Goal: Communication & Community: Answer question/provide support

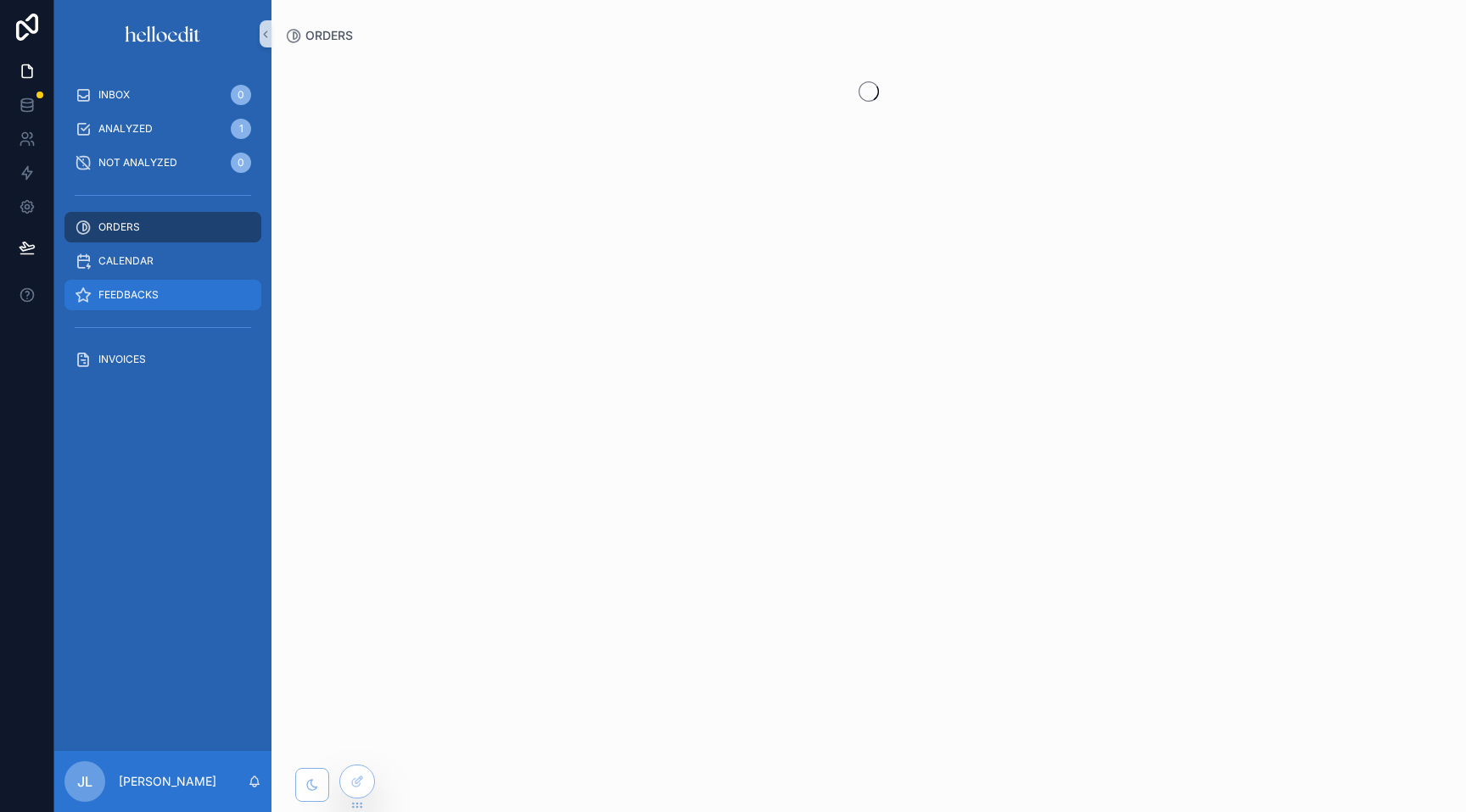
click at [133, 302] on div "FEEDBACKS" at bounding box center [162, 295] width 176 height 27
click at [133, 297] on span "FEEDBACKS" at bounding box center [128, 295] width 60 height 13
click at [133, 297] on span "FEEDBACKS" at bounding box center [128, 295] width 60 height 13
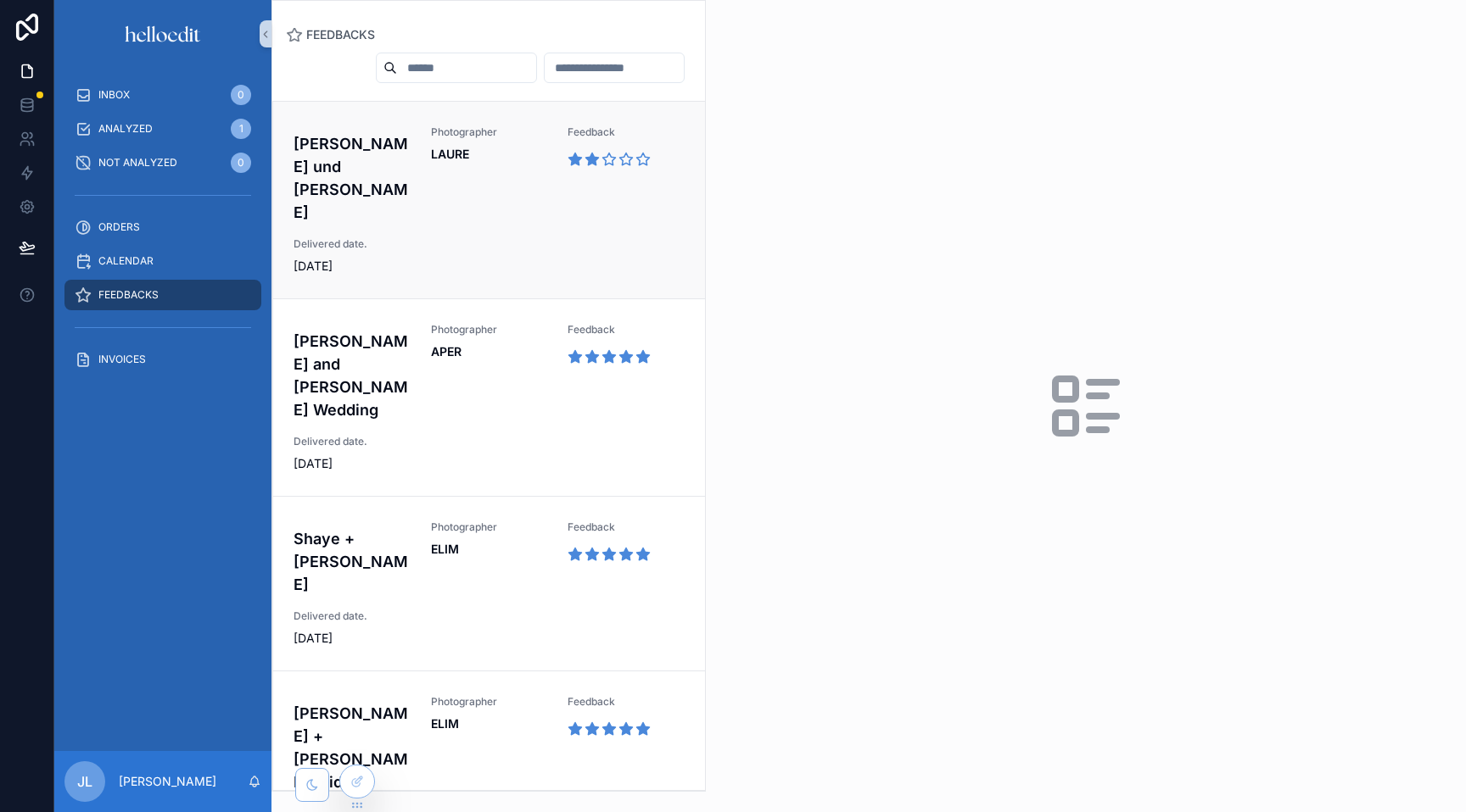
click at [433, 162] on span "LAURE" at bounding box center [489, 154] width 117 height 17
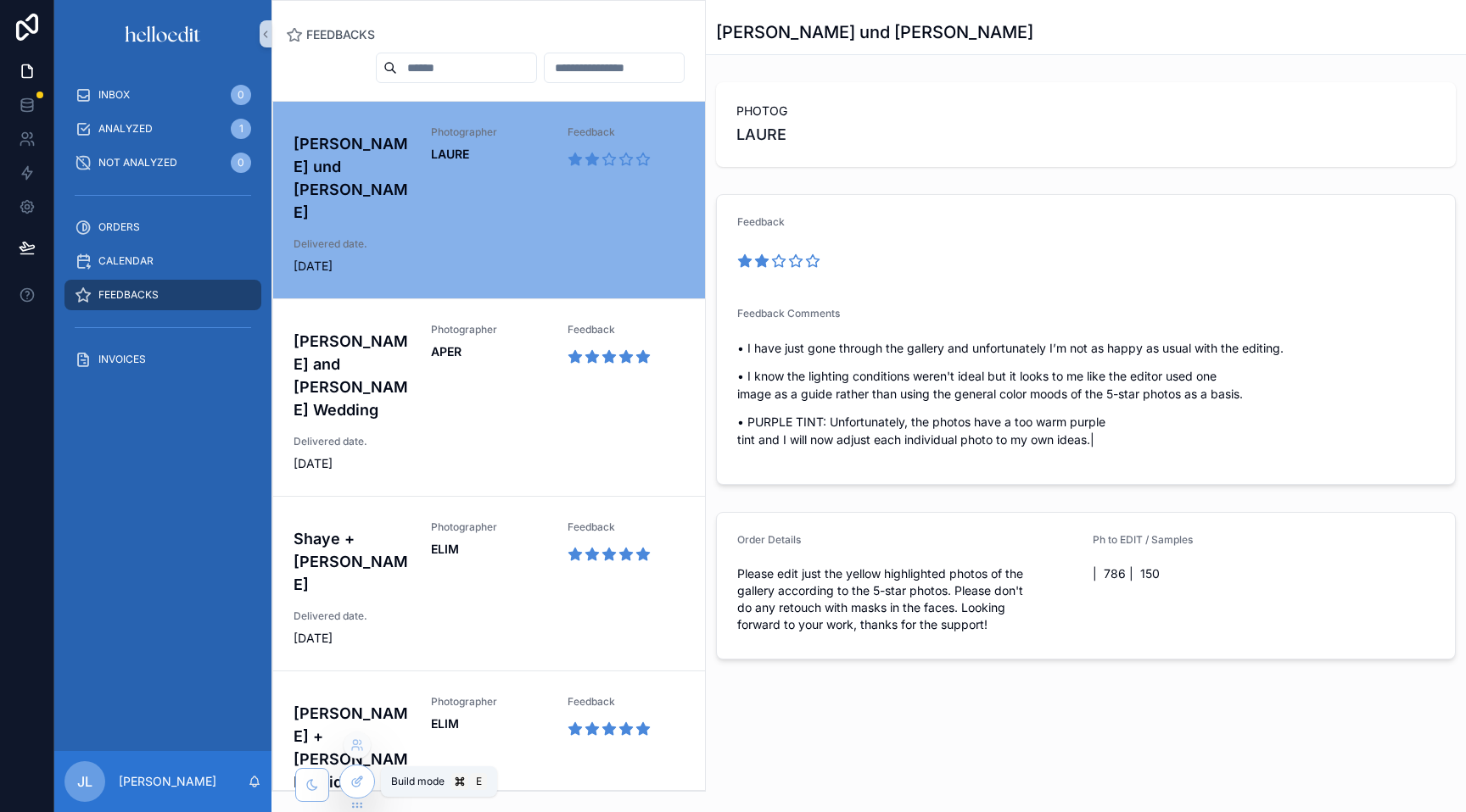
click at [360, 779] on icon at bounding box center [356, 782] width 13 height 13
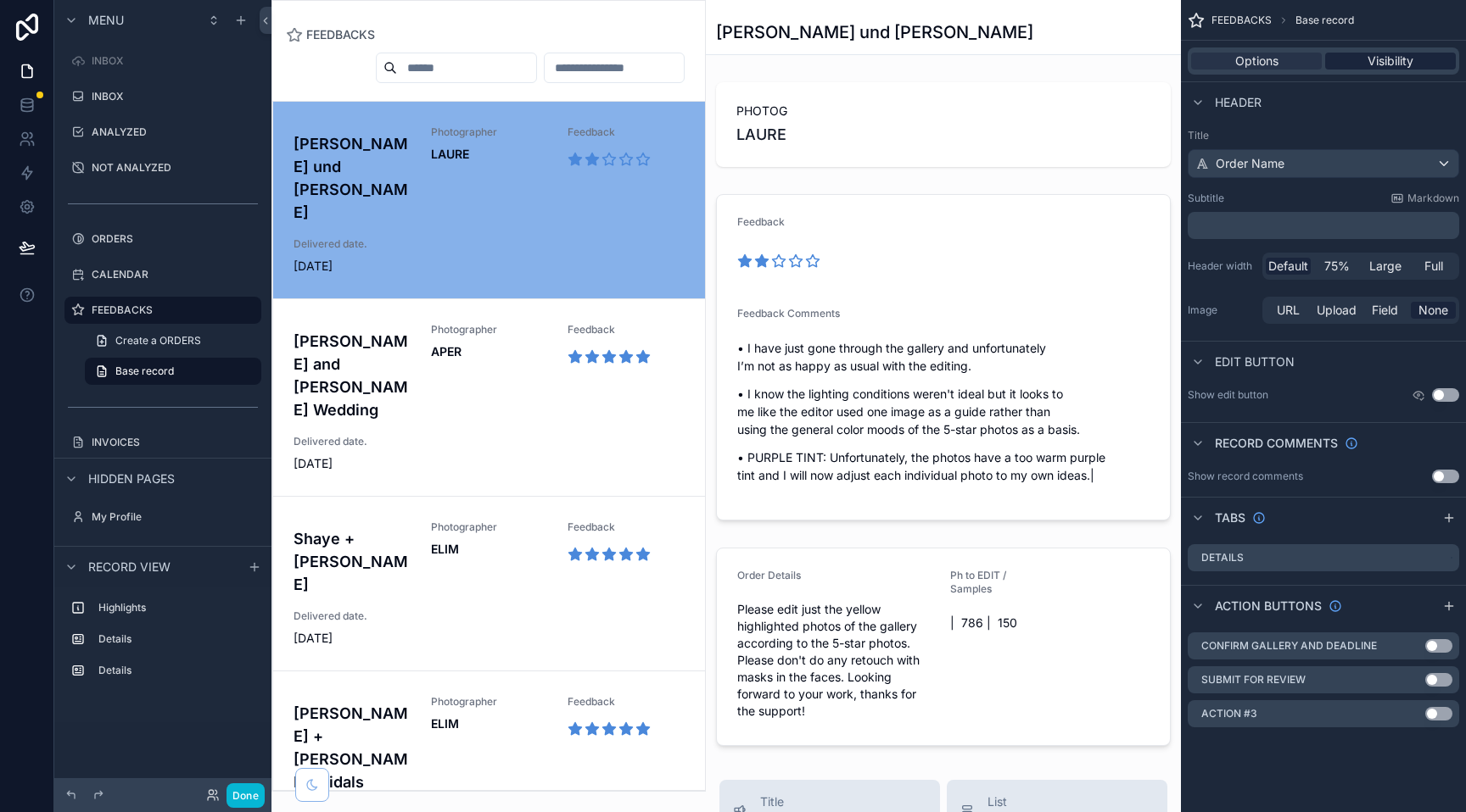
click at [1367, 64] on span "Visibility" at bounding box center [1390, 61] width 46 height 17
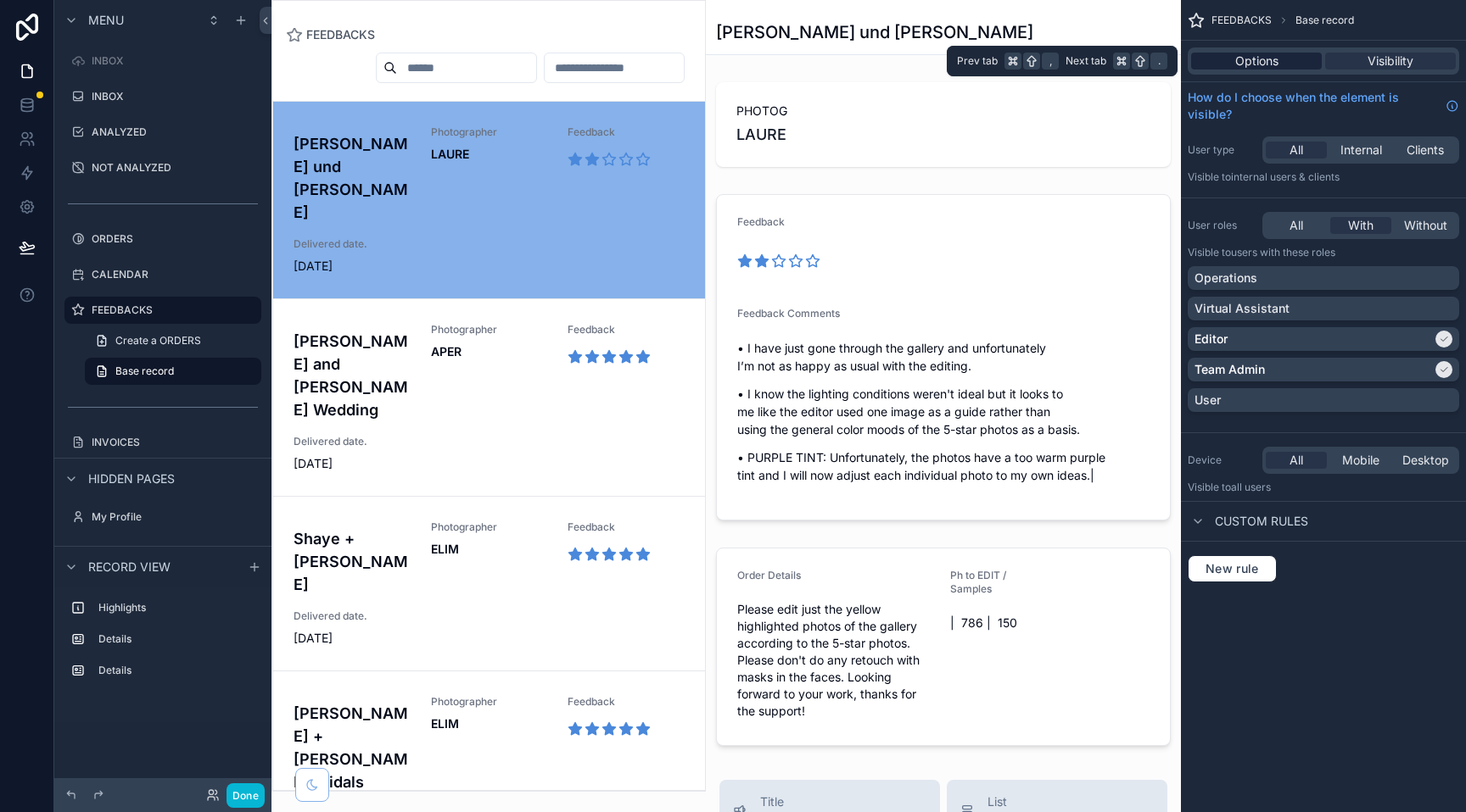
click at [1256, 61] on span "Options" at bounding box center [1256, 61] width 43 height 17
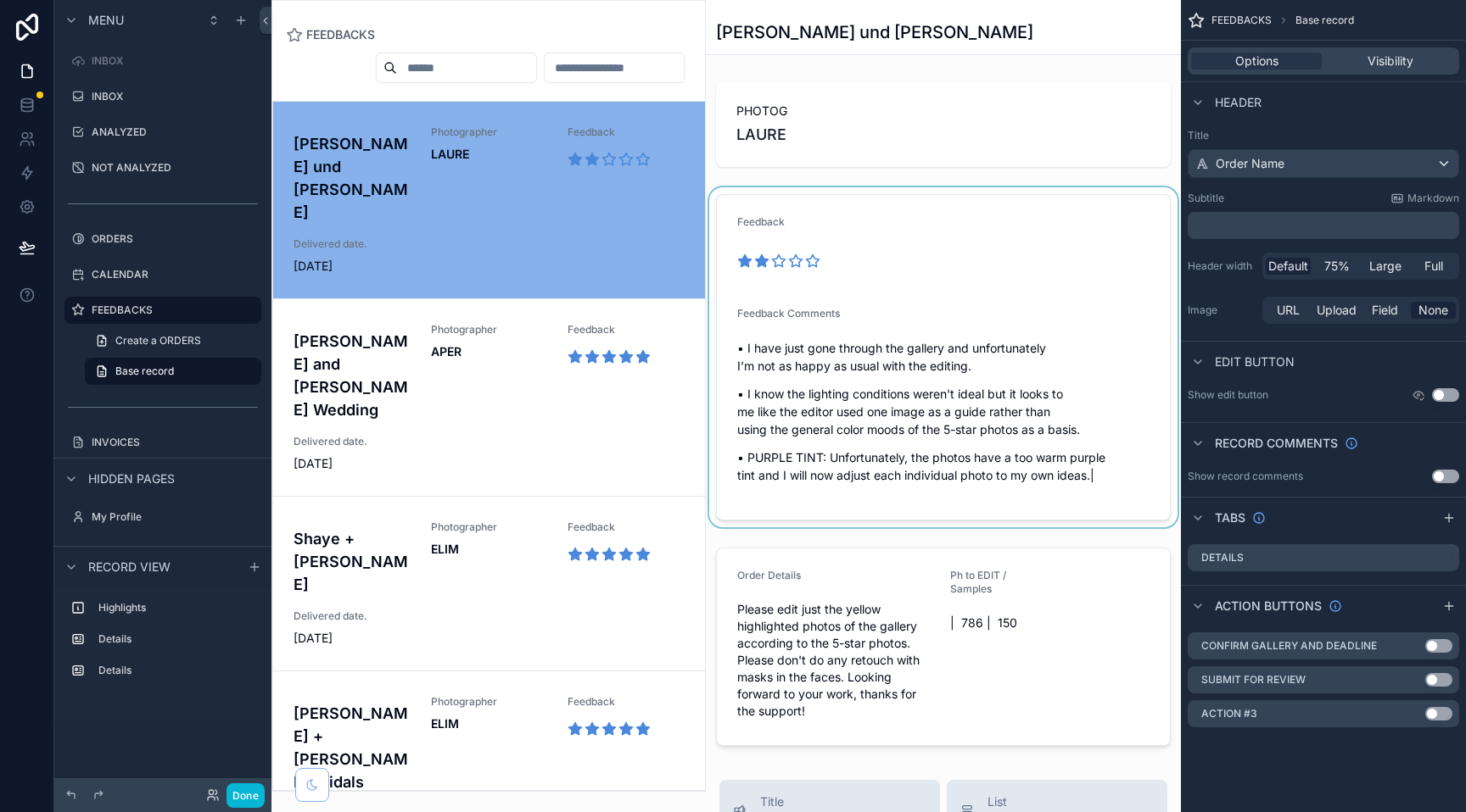
click at [809, 325] on div "scrollable content" at bounding box center [943, 357] width 475 height 340
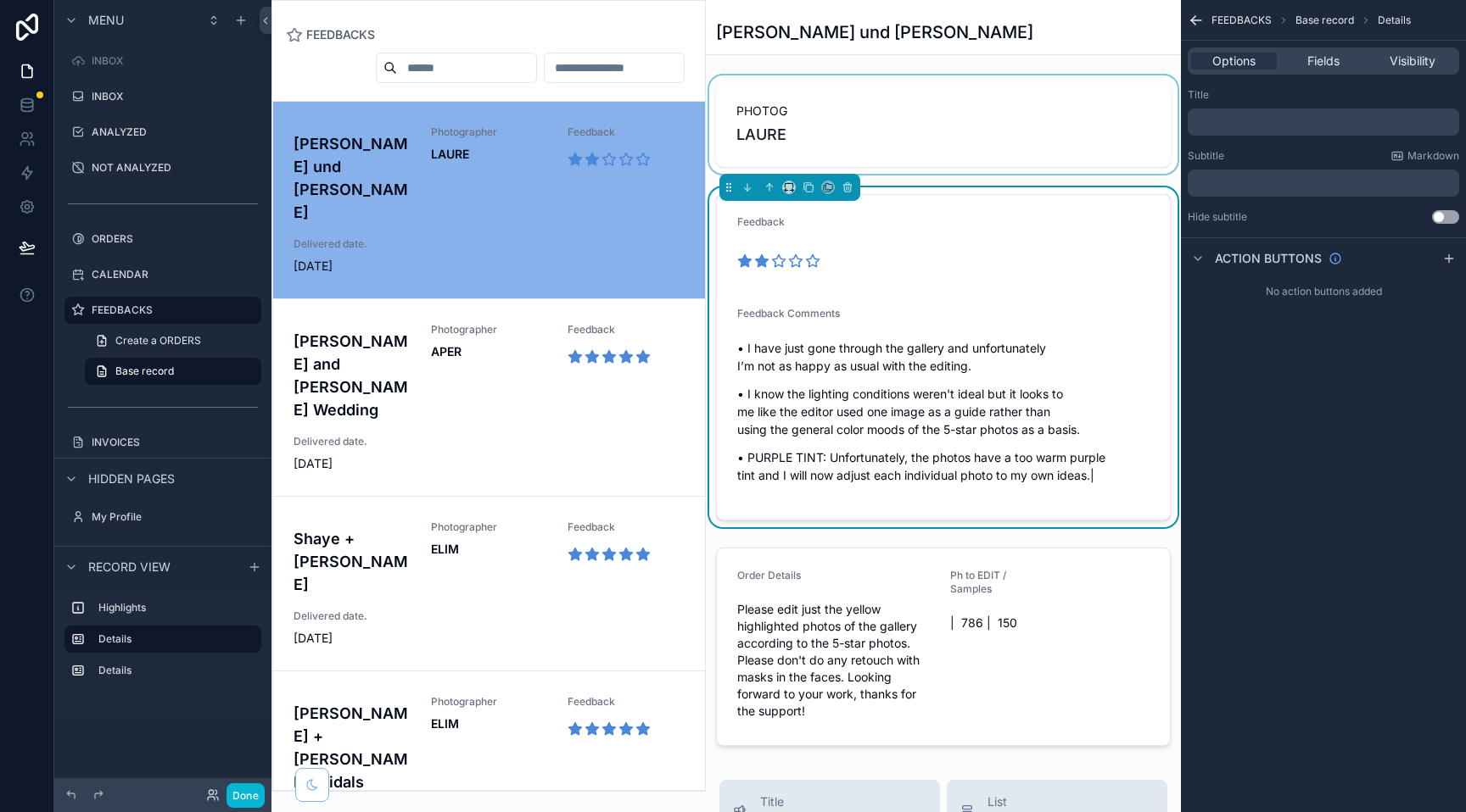
click at [859, 83] on div "scrollable content" at bounding box center [943, 124] width 475 height 98
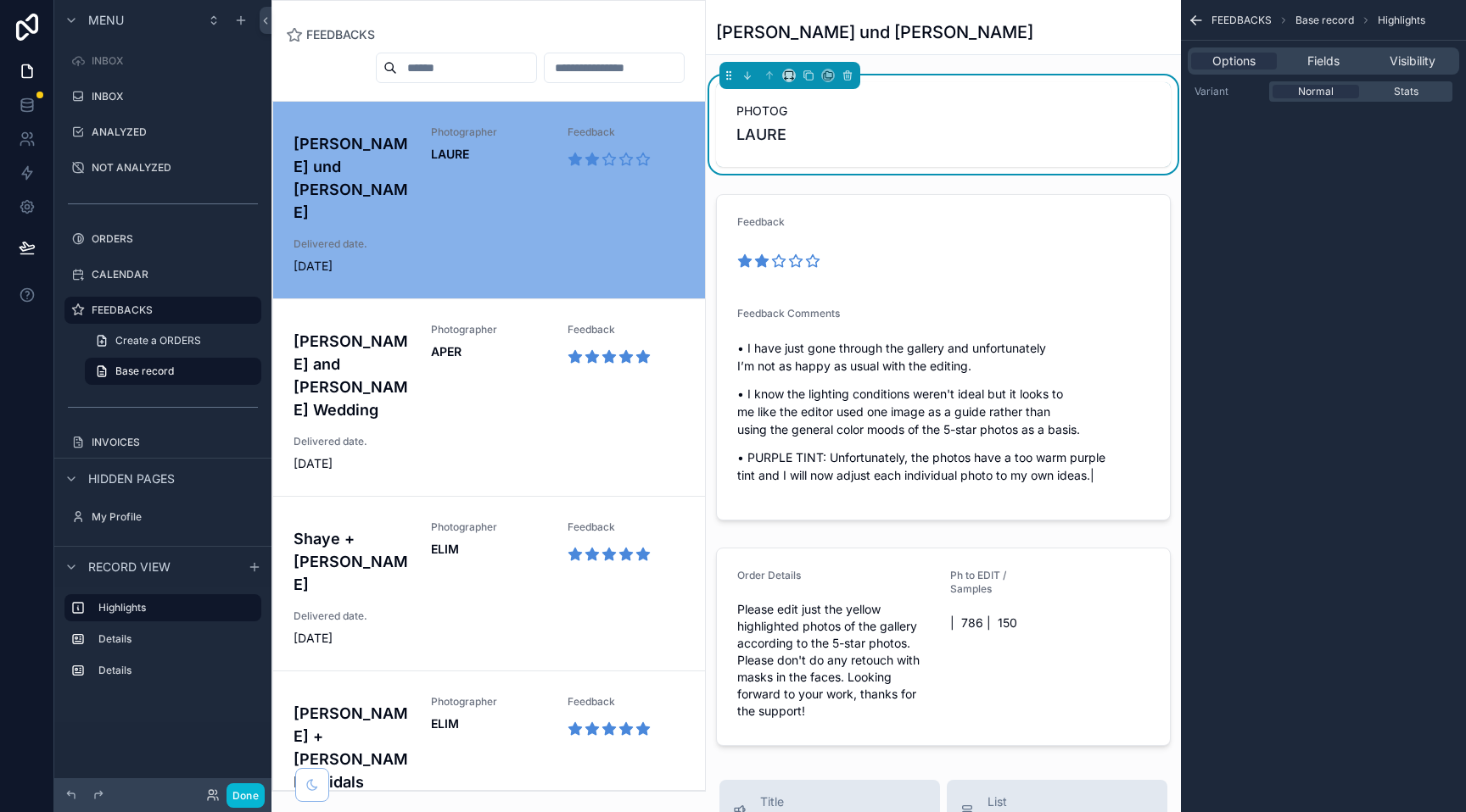
click at [872, 28] on div "[PERSON_NAME] und [PERSON_NAME]" at bounding box center [943, 32] width 455 height 24
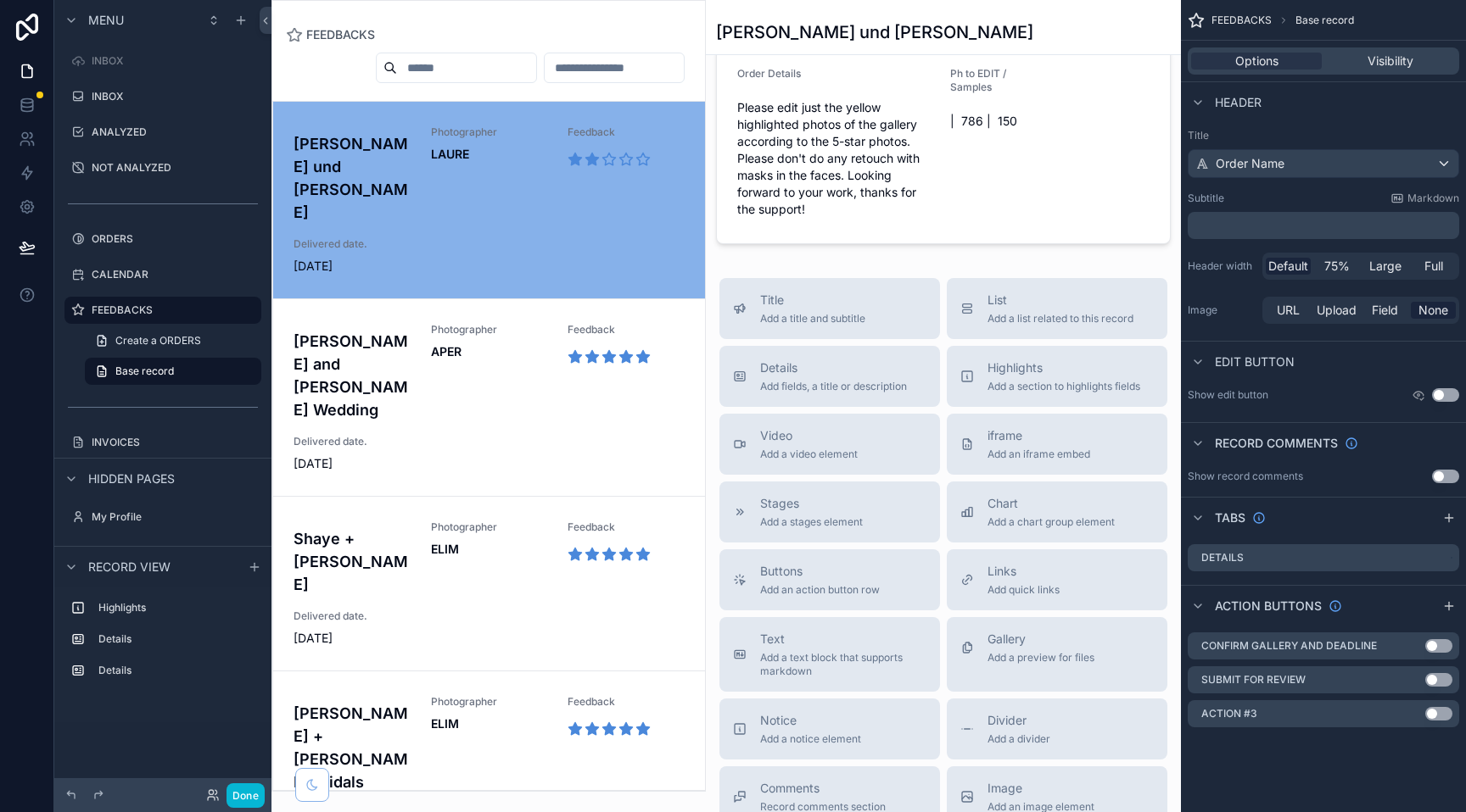
scroll to position [513, 0]
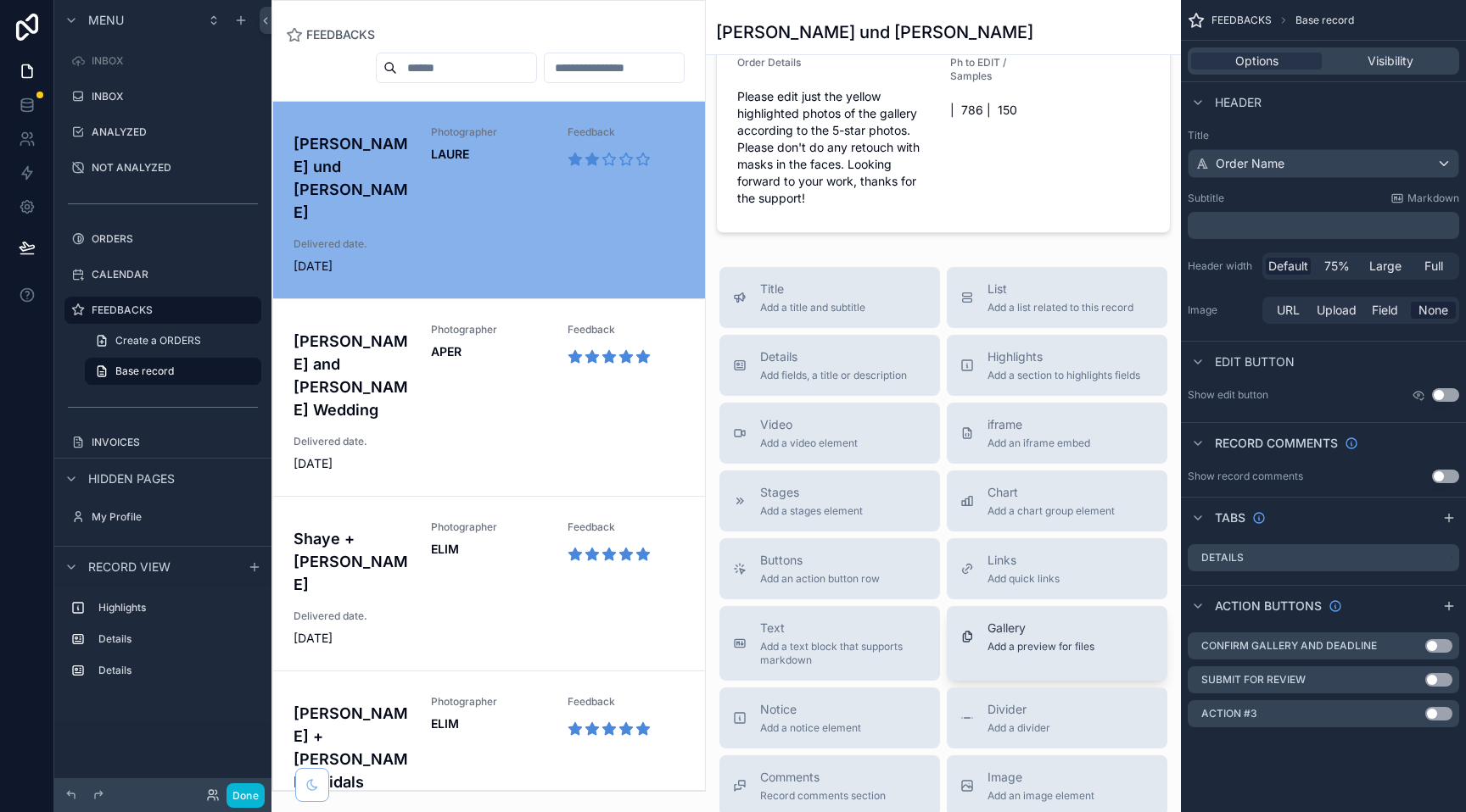
drag, startPoint x: 1038, startPoint y: 647, endPoint x: 1023, endPoint y: 620, distance: 30.9
click at [1023, 620] on div "Gallery Add a preview for files" at bounding box center [1041, 637] width 107 height 34
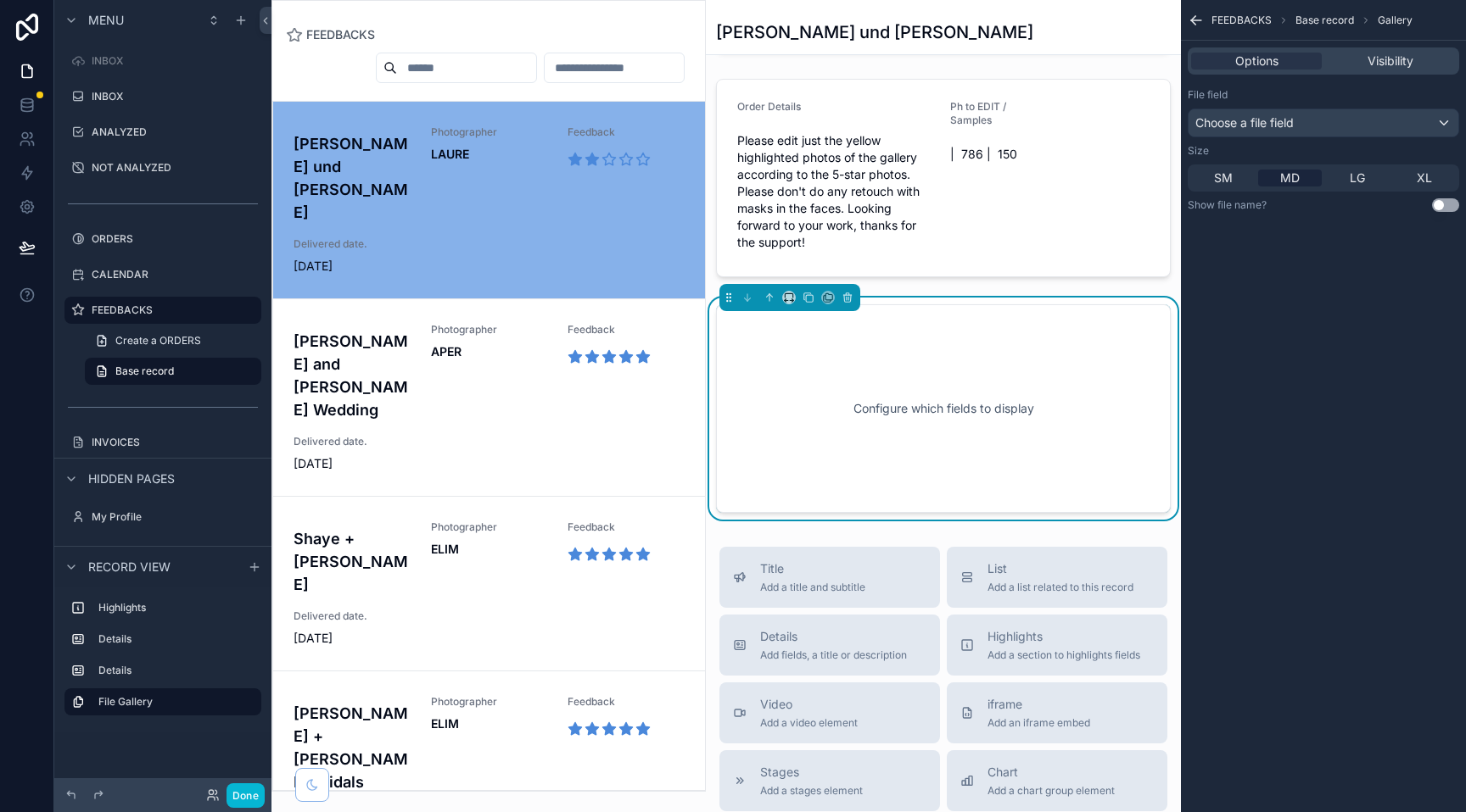
scroll to position [472, 0]
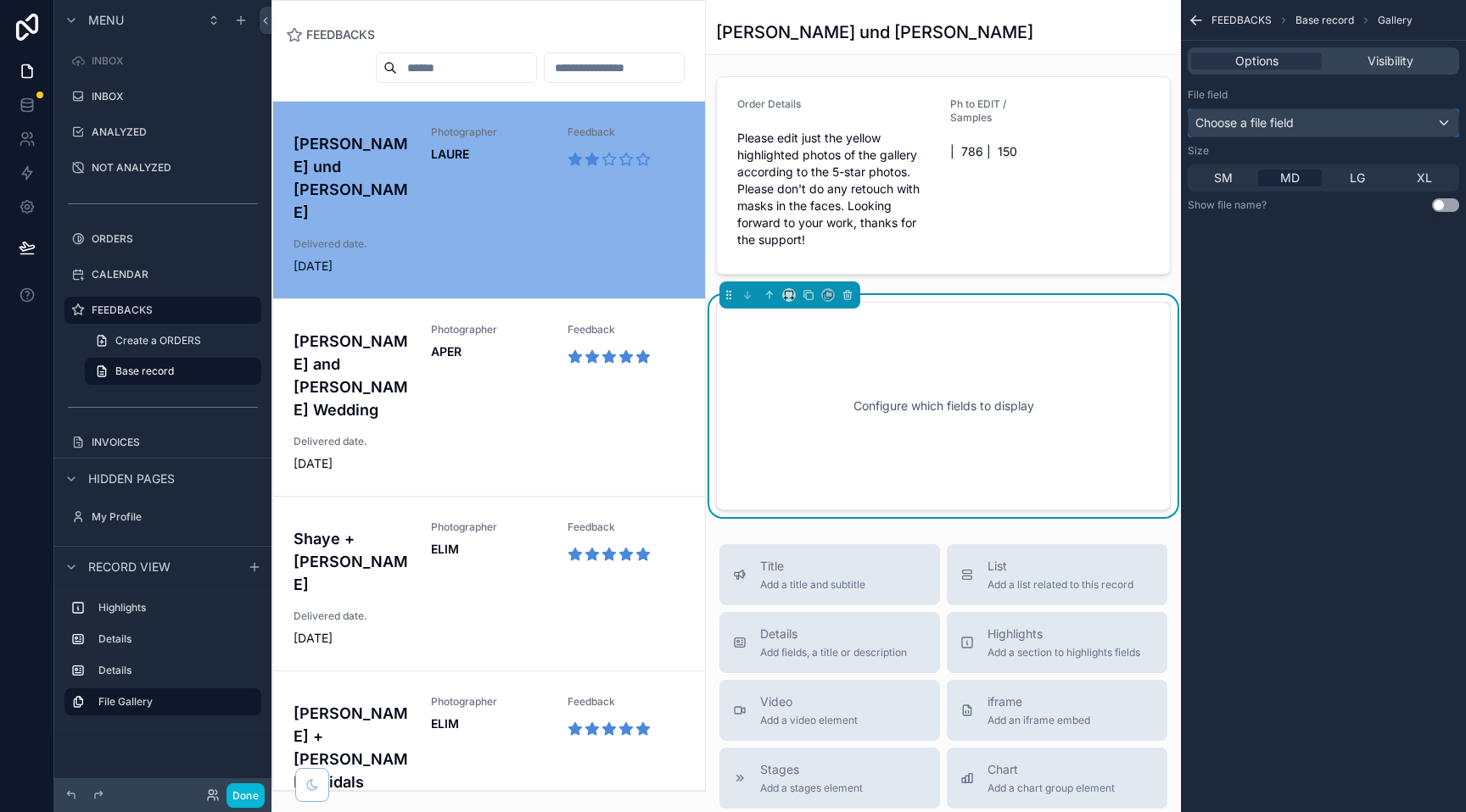
click at [1327, 109] on div "Choose a file field" at bounding box center [1323, 123] width 270 height 27
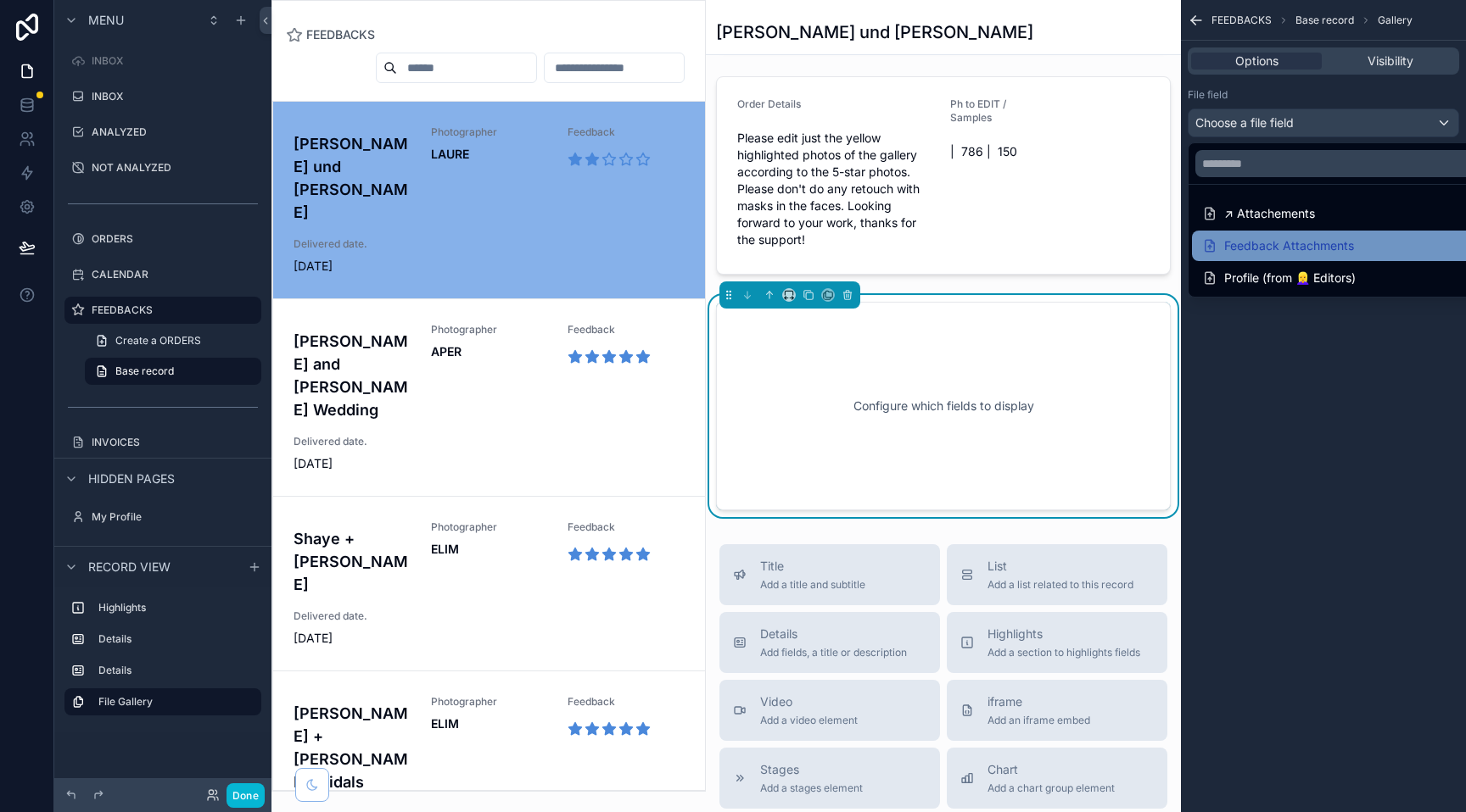
click at [1309, 239] on div "Feedback Attachments" at bounding box center [1278, 245] width 152 height 21
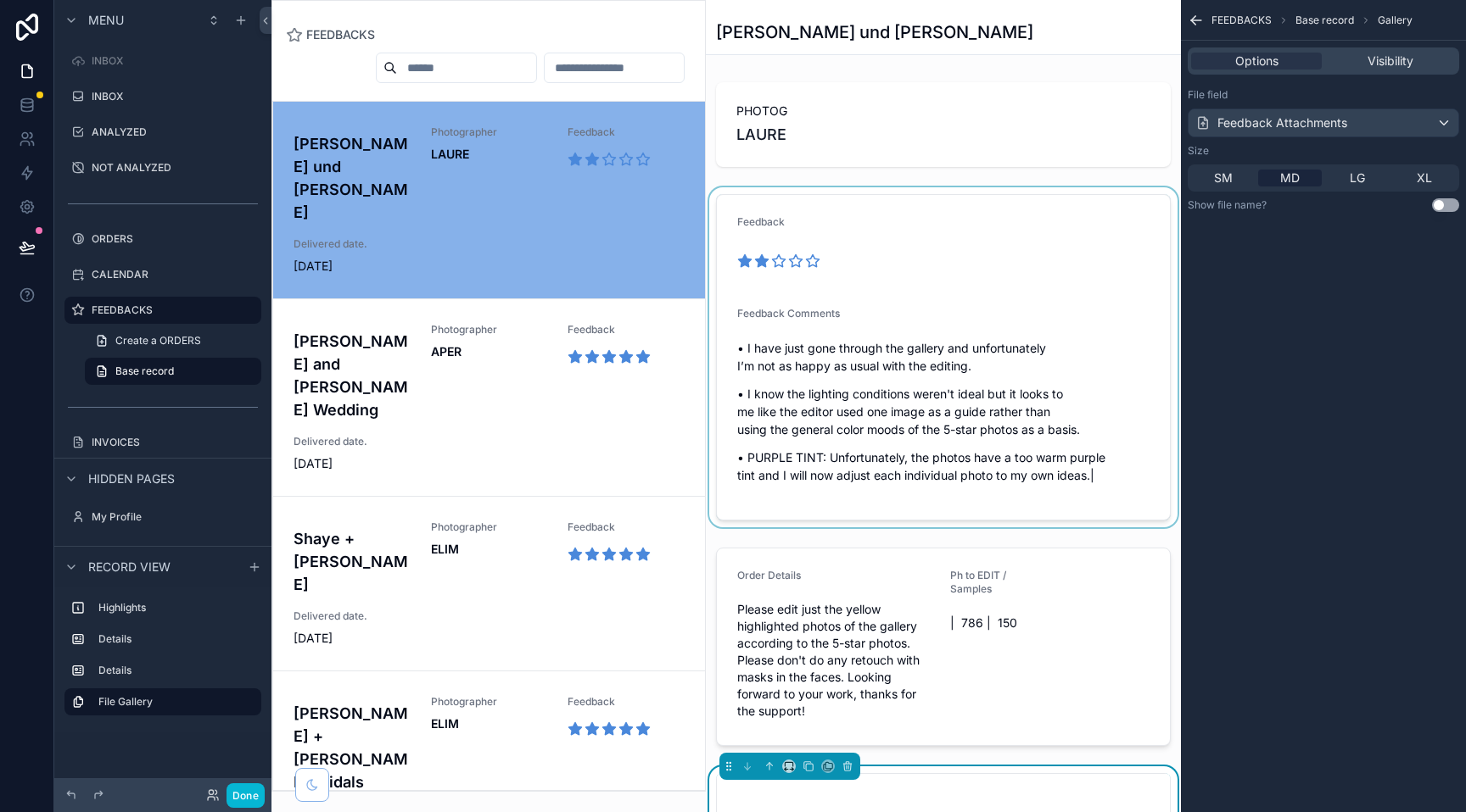
scroll to position [447, 0]
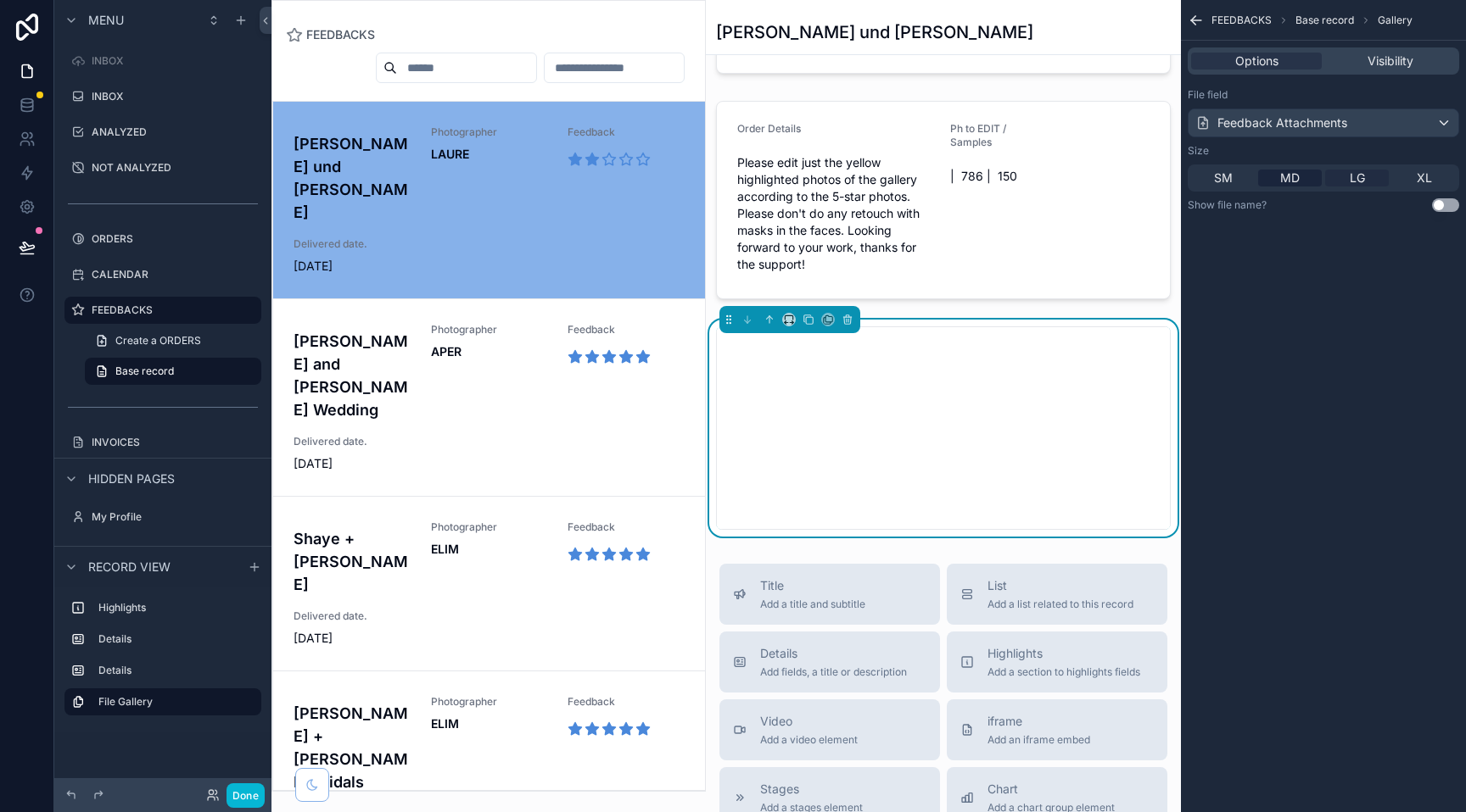
click at [1359, 176] on span "LG" at bounding box center [1357, 177] width 15 height 17
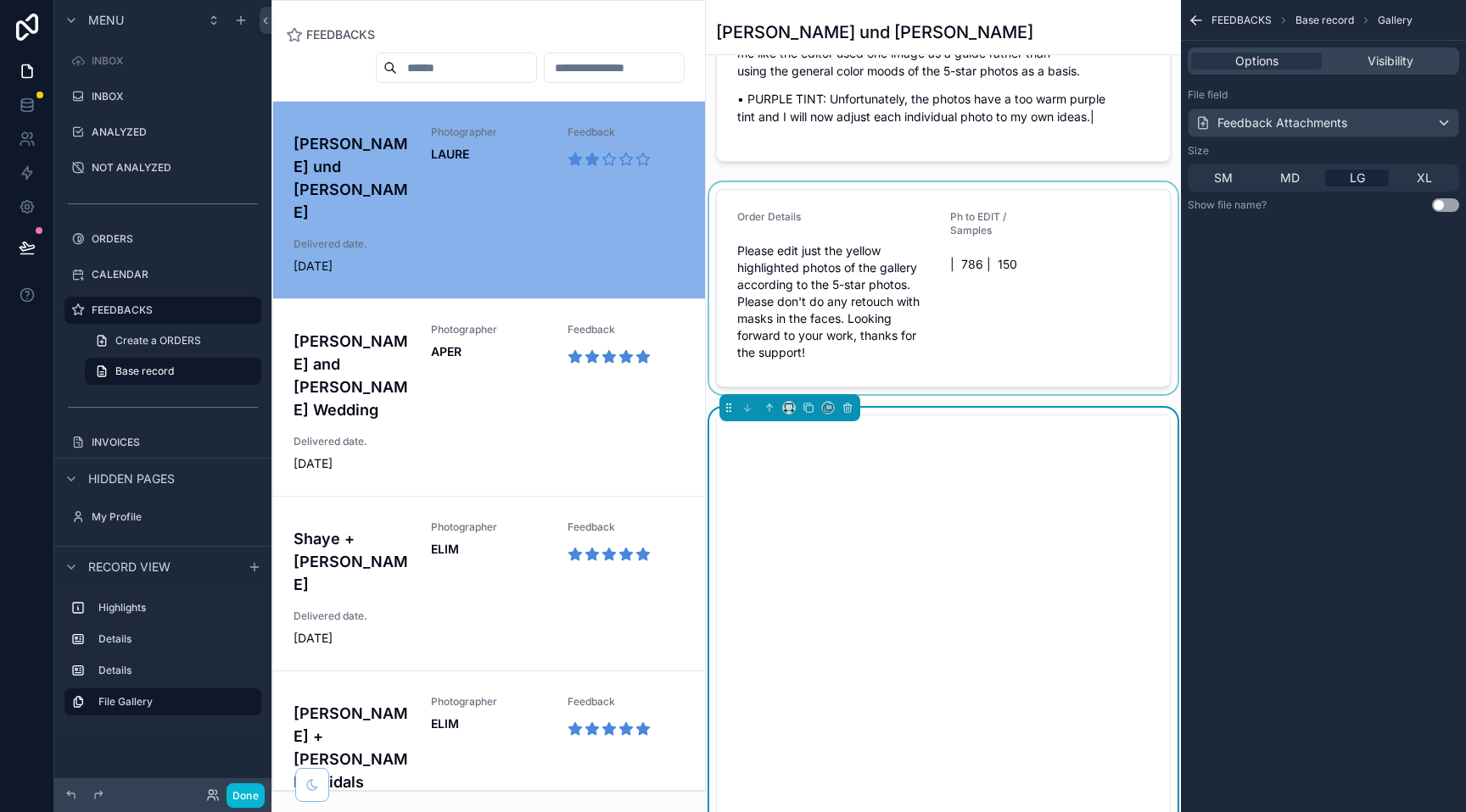
scroll to position [631, 0]
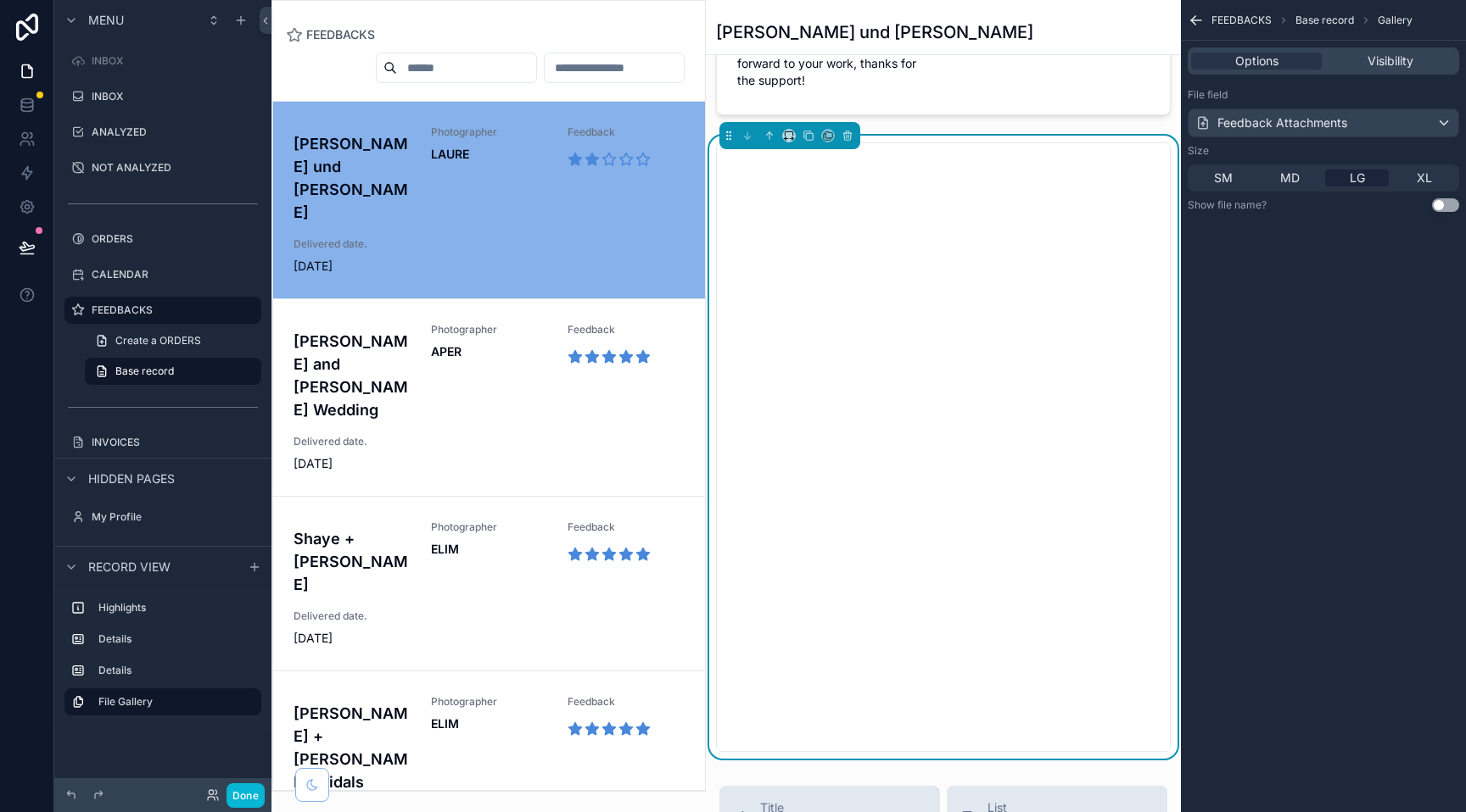
click at [1443, 205] on button "Use setting" at bounding box center [1445, 205] width 27 height 13
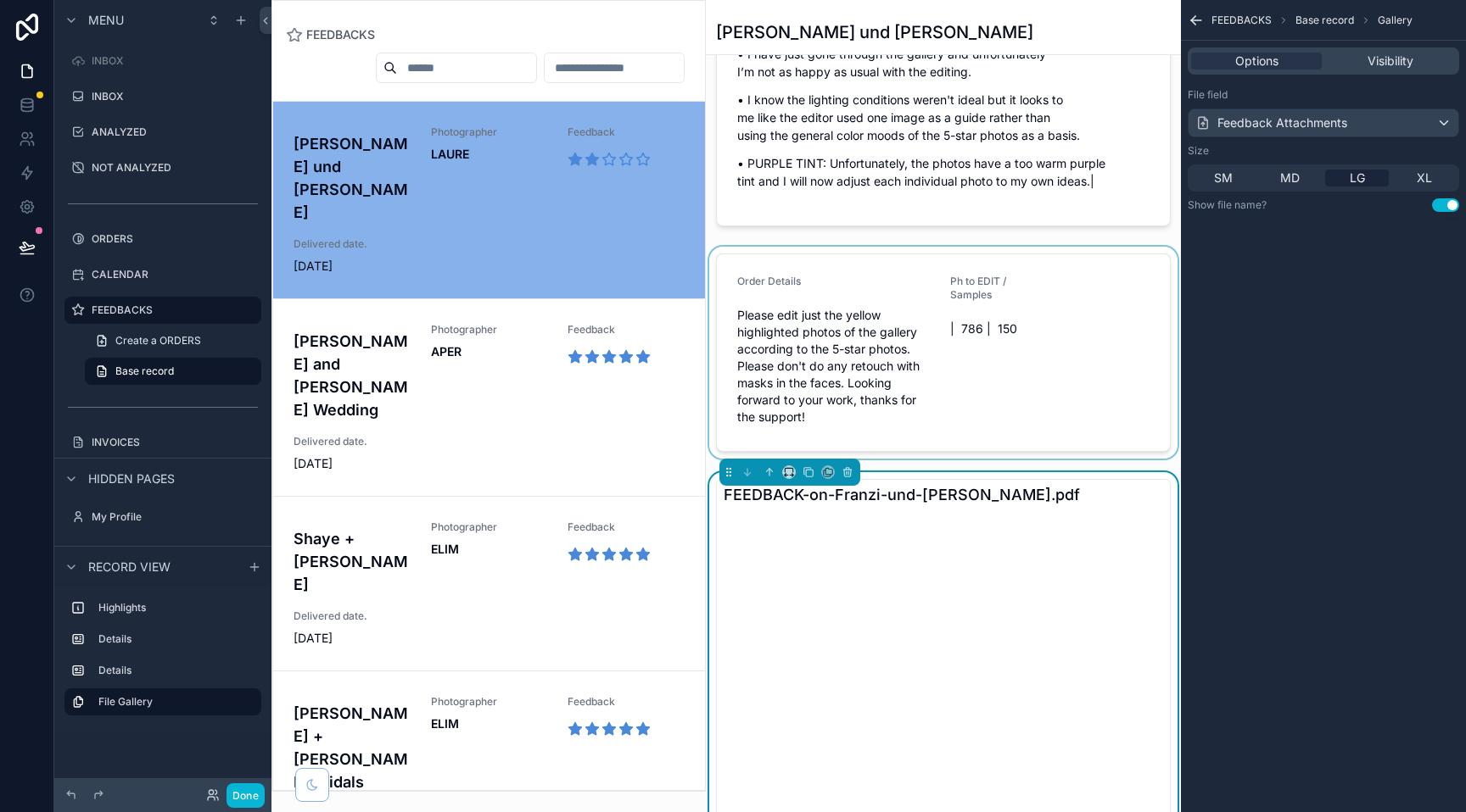
scroll to position [550, 0]
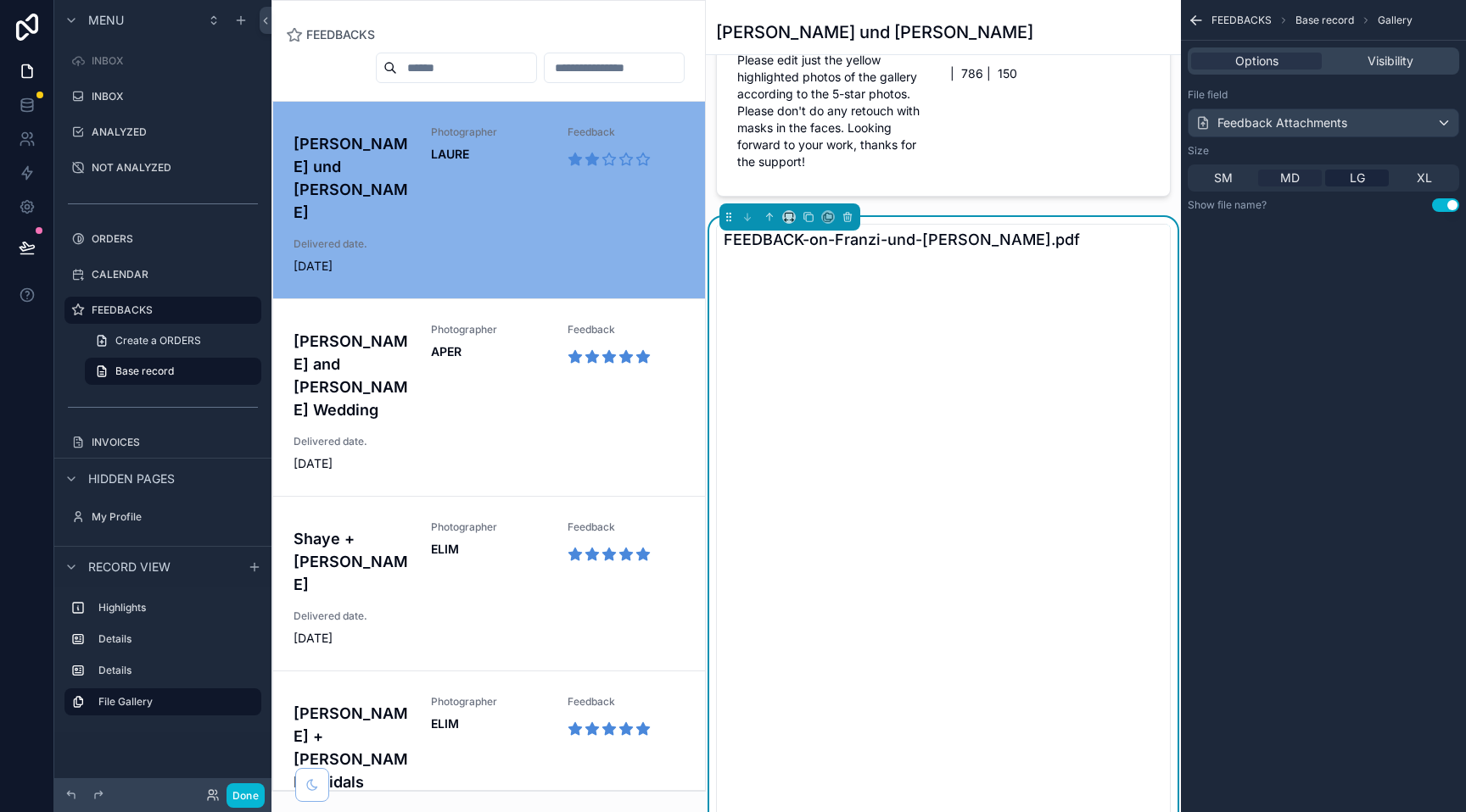
click at [1293, 182] on span "MD" at bounding box center [1290, 177] width 20 height 17
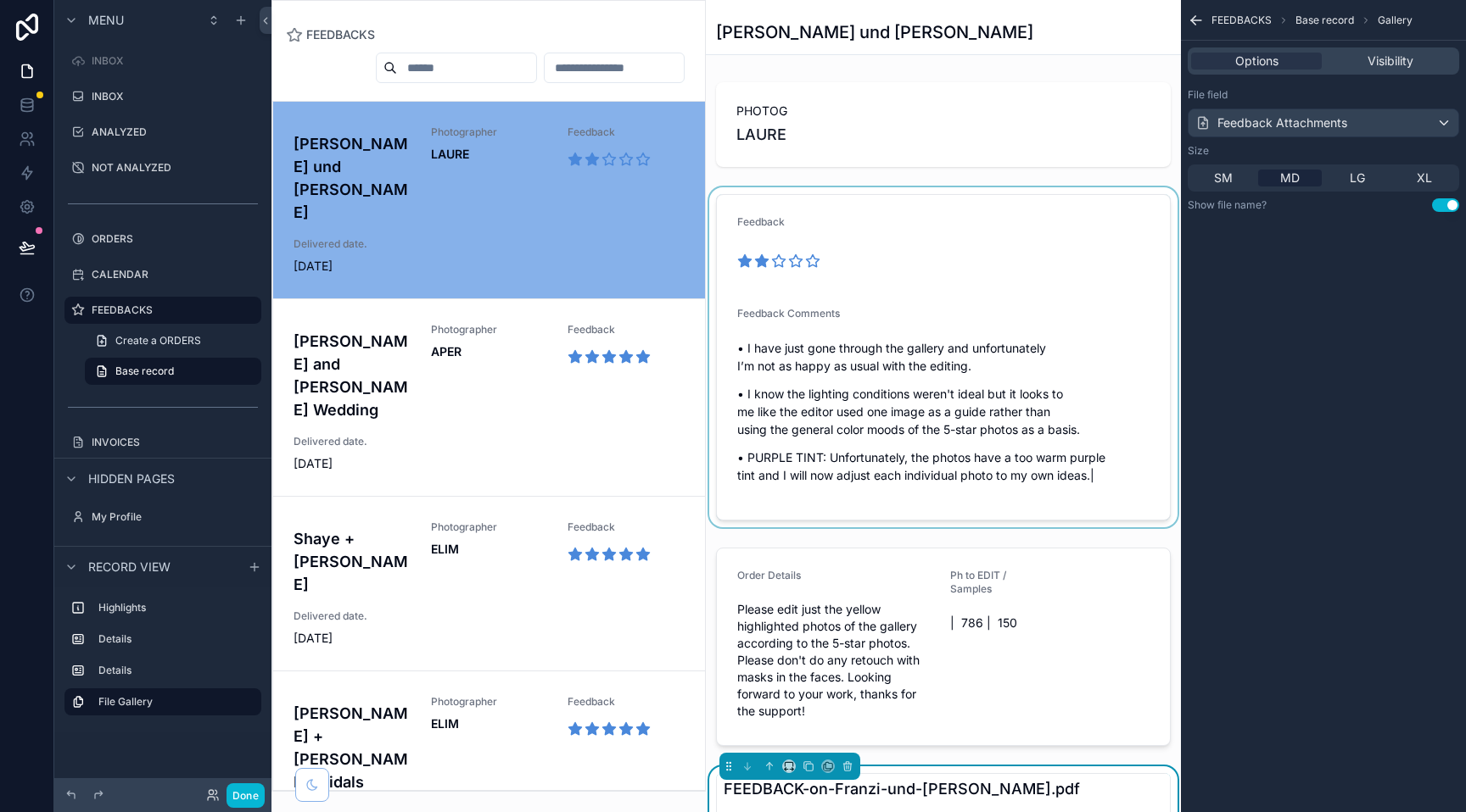
scroll to position [427, 0]
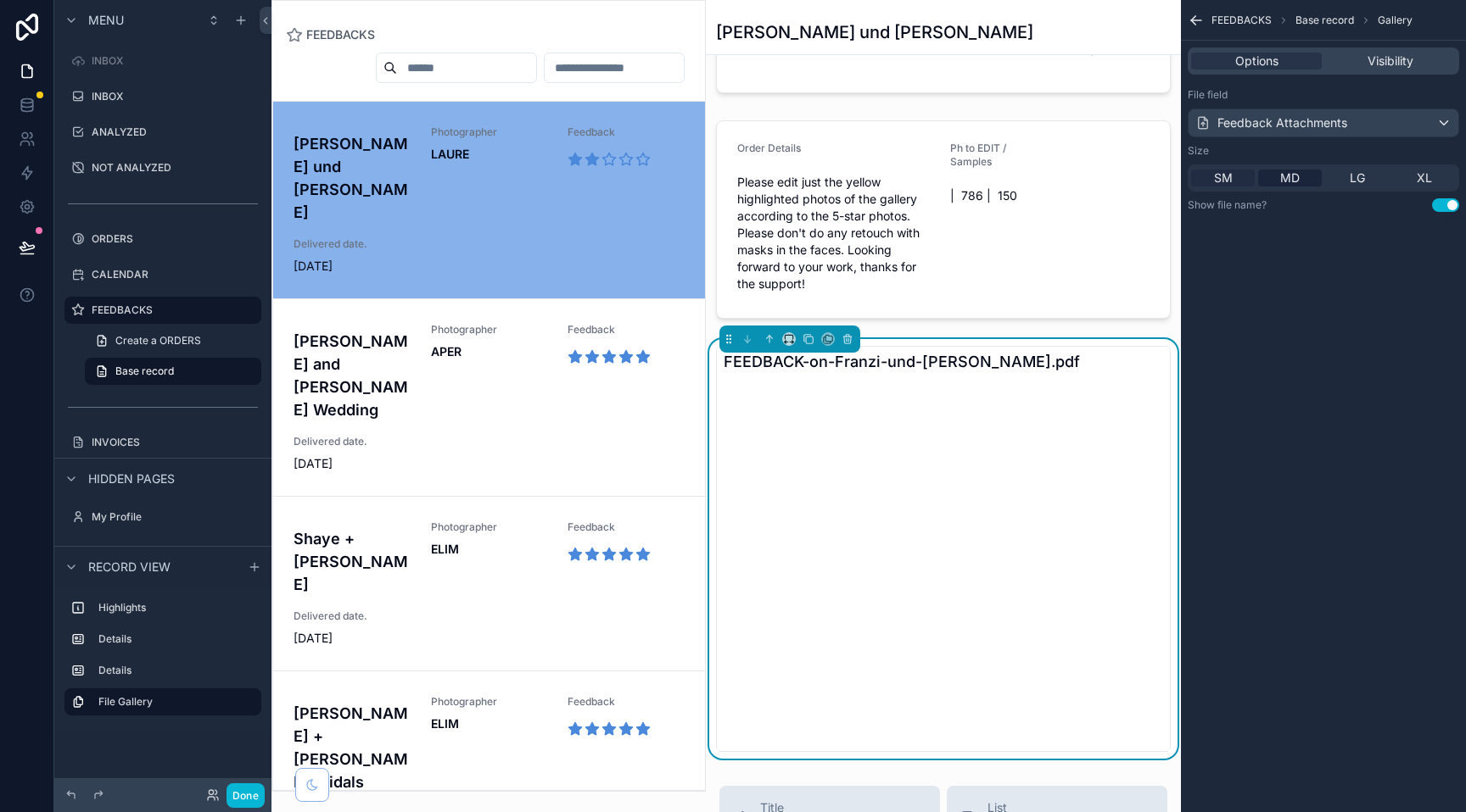
click at [1230, 179] on span "SM" at bounding box center [1222, 177] width 19 height 17
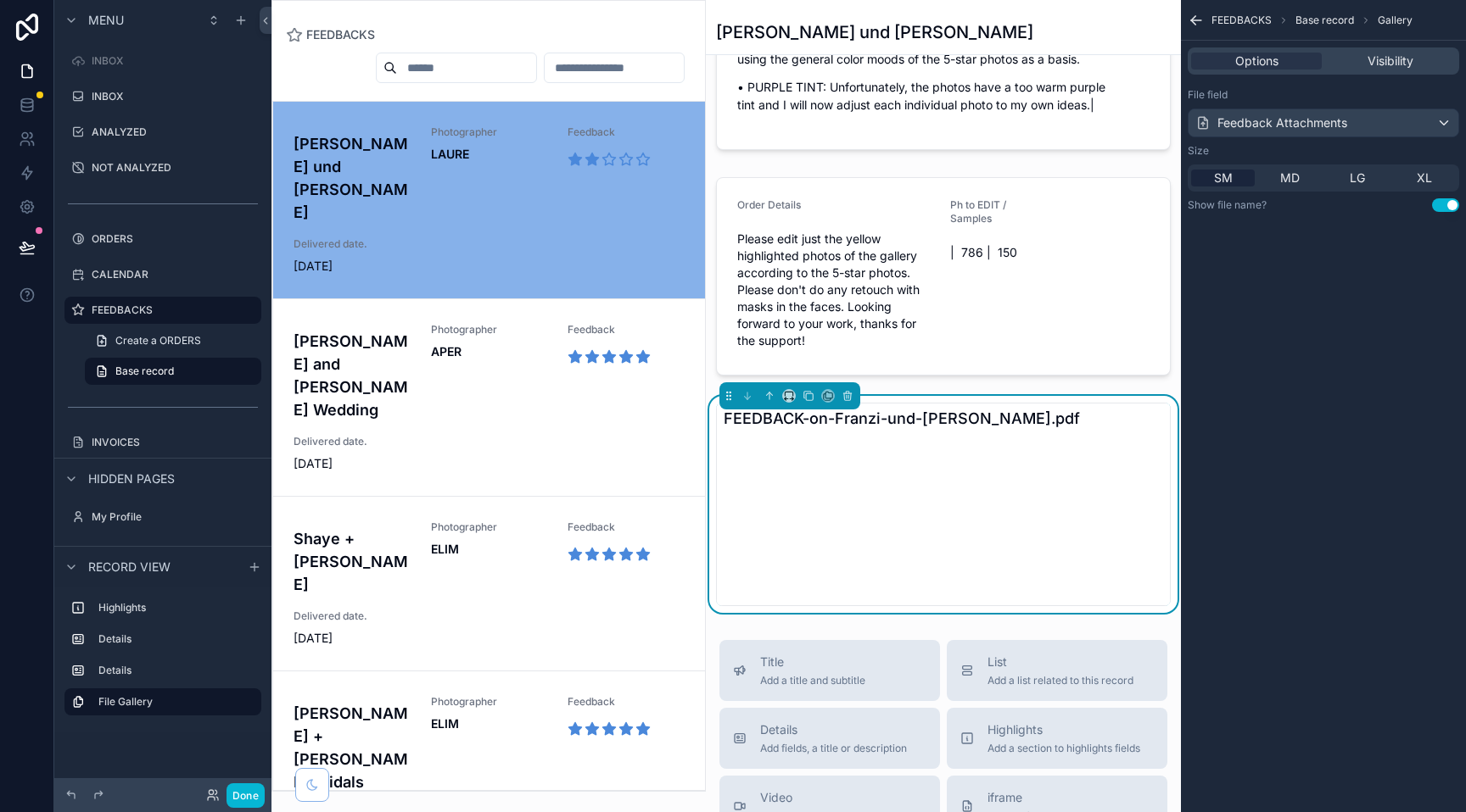
scroll to position [556, 0]
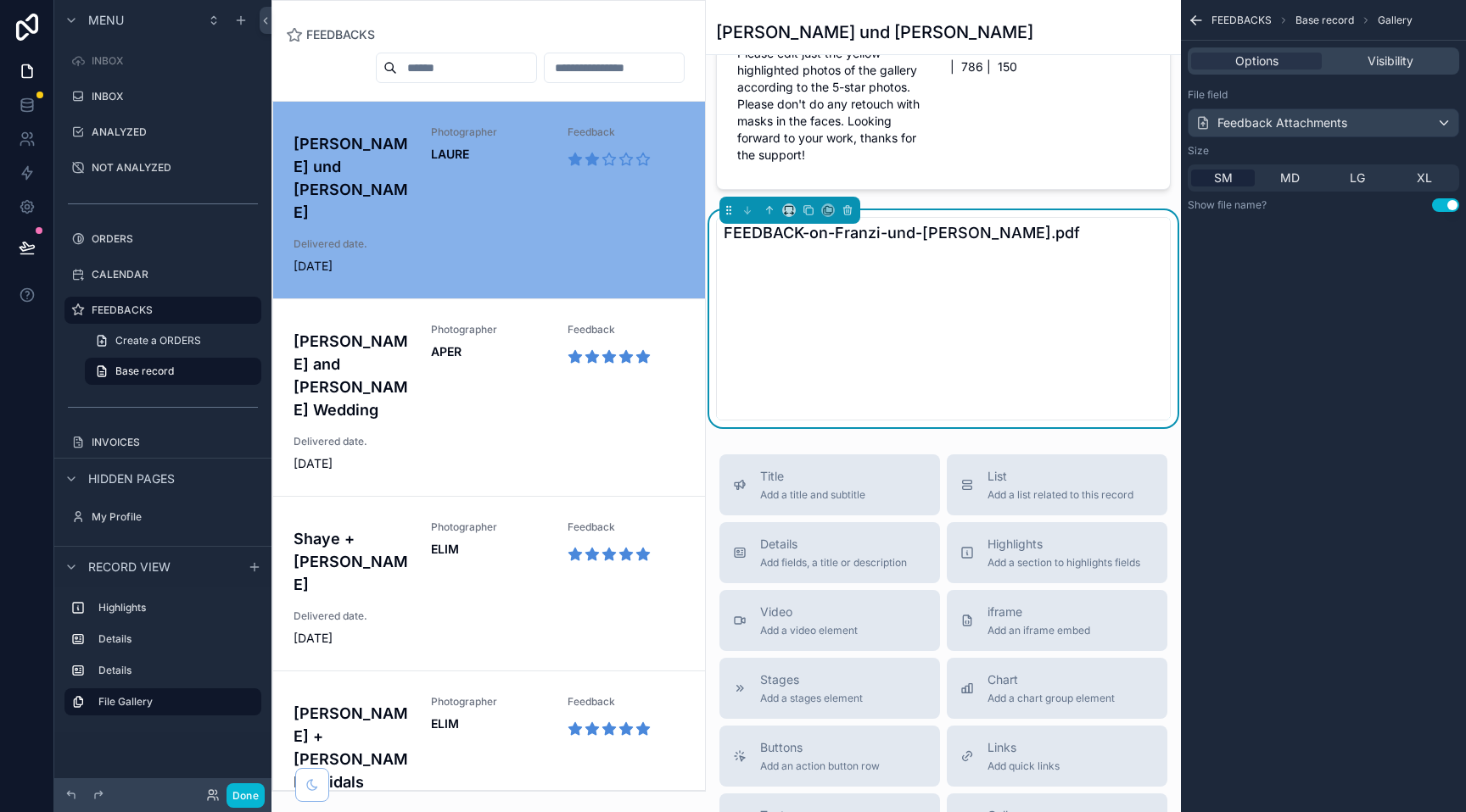
click at [1199, 21] on icon "scrollable content" at bounding box center [1196, 21] width 10 height 0
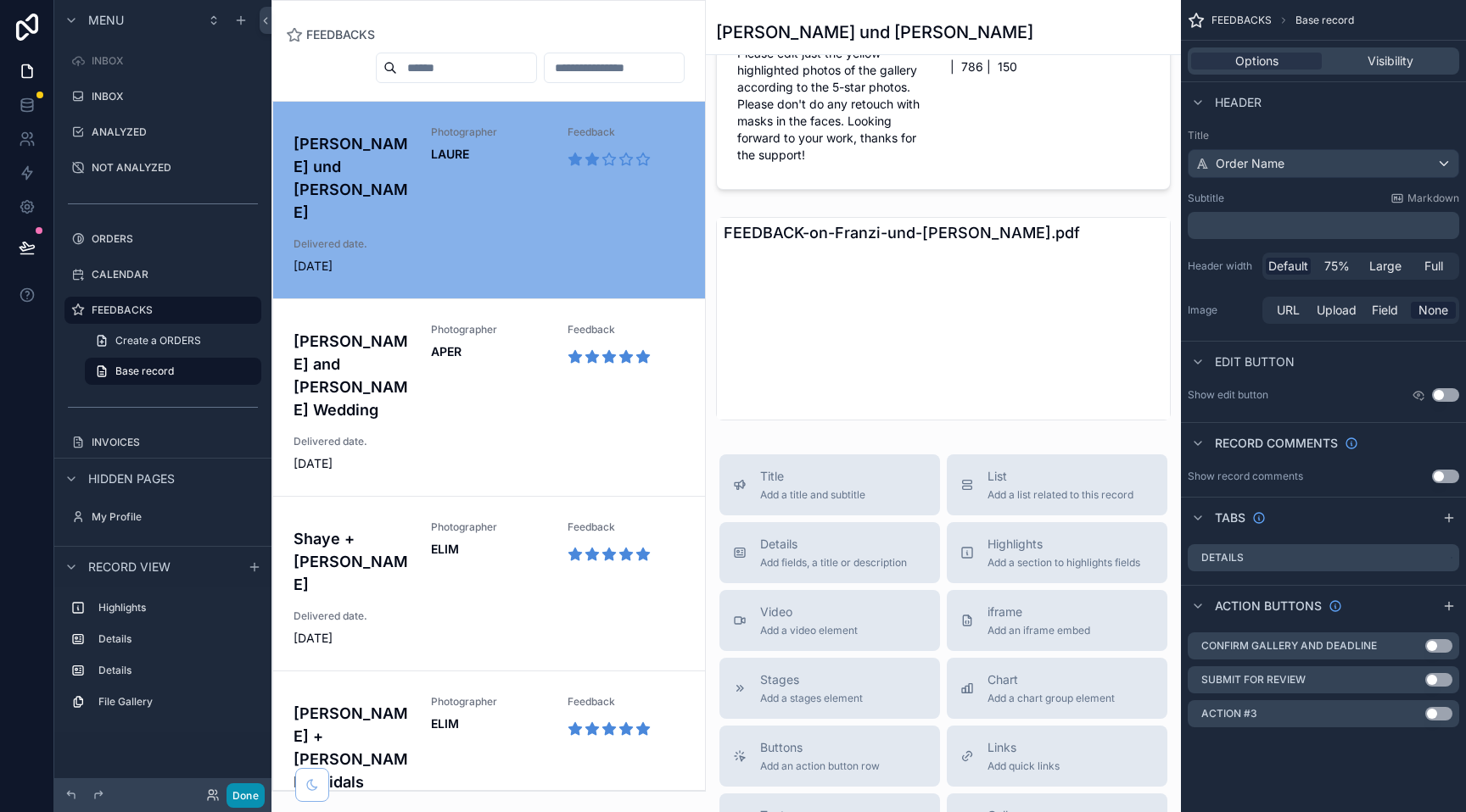
click at [253, 791] on button "Done" at bounding box center [245, 795] width 39 height 24
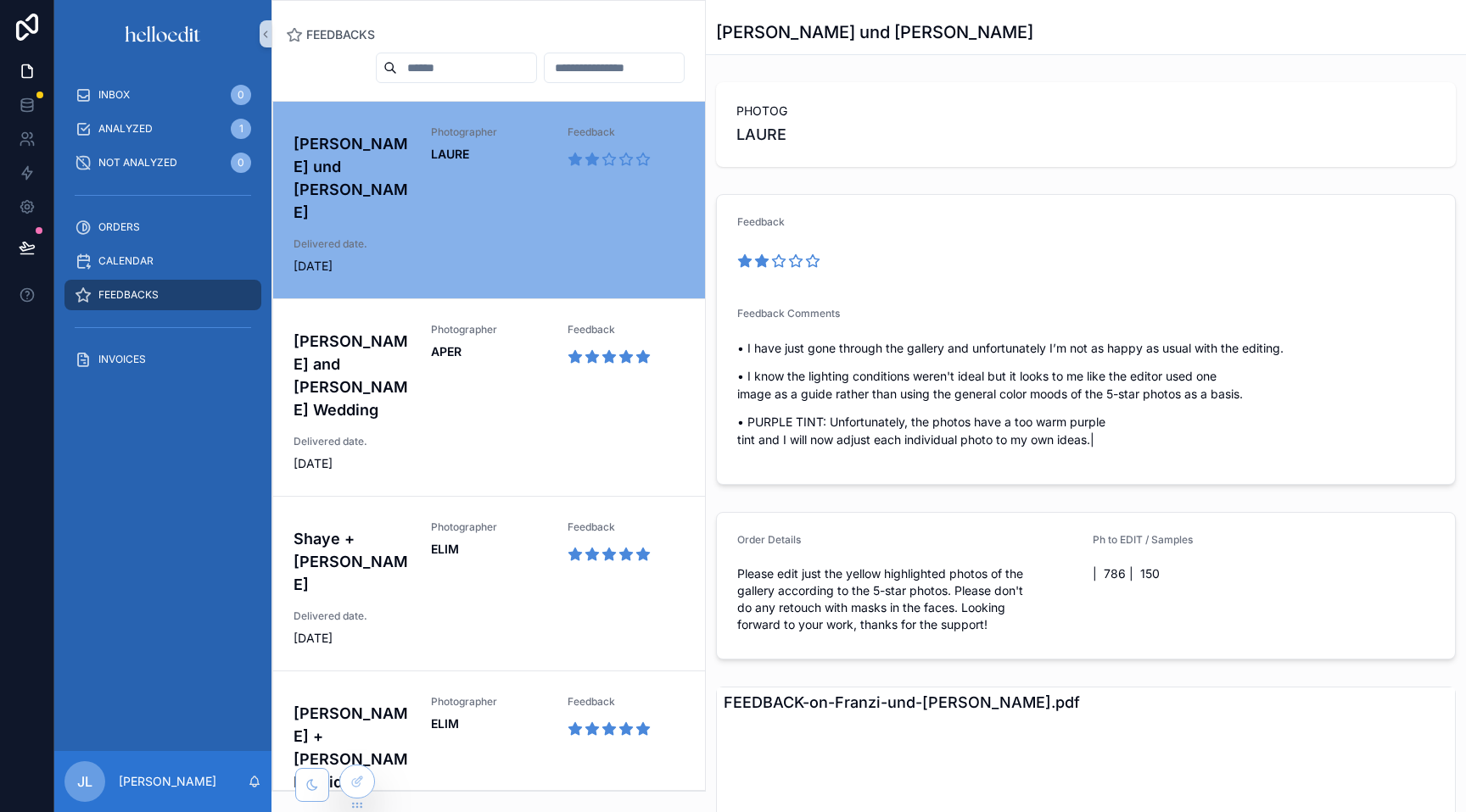
scroll to position [192, 0]
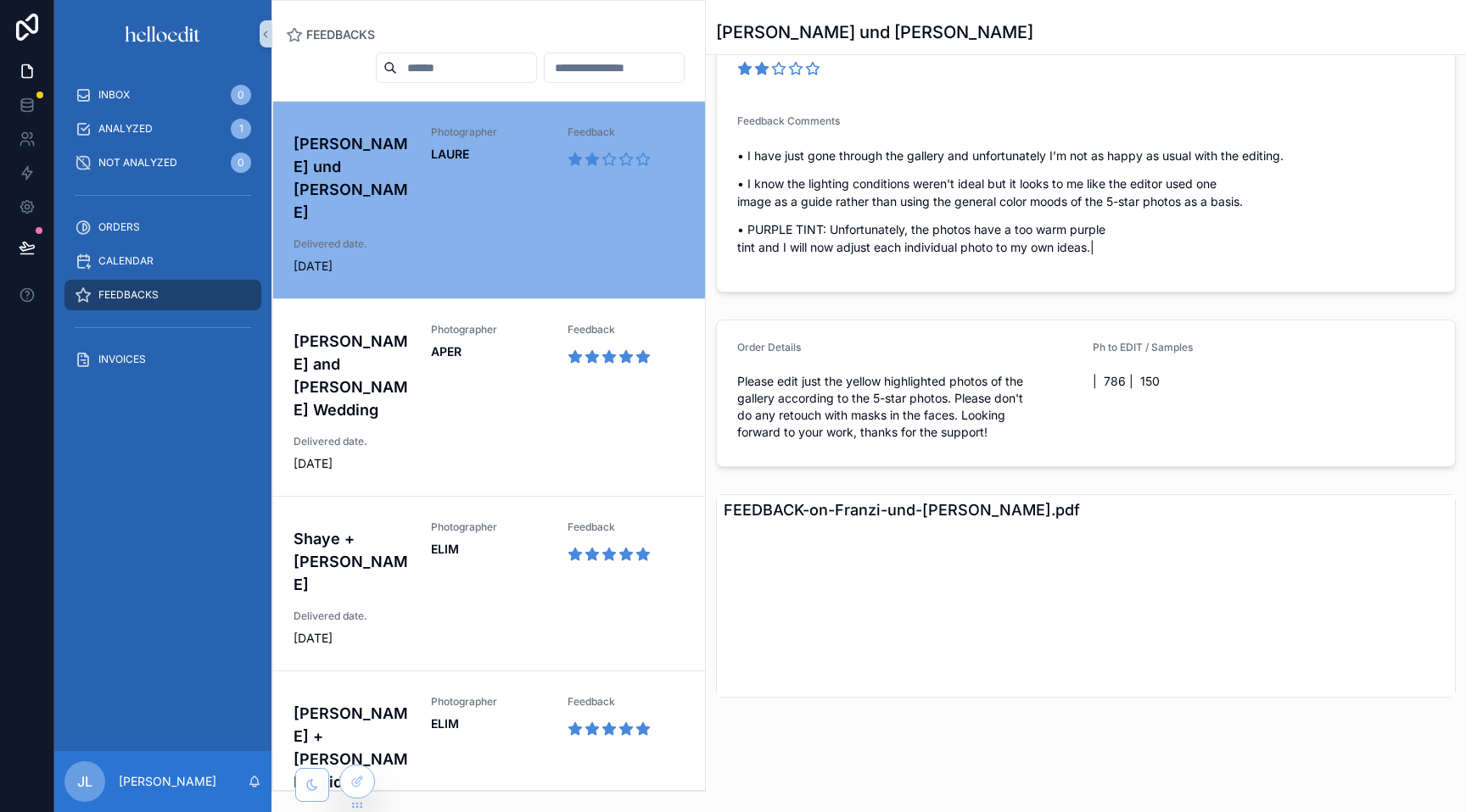
drag, startPoint x: 930, startPoint y: 477, endPoint x: 1024, endPoint y: 495, distance: 95.7
click at [930, 477] on div "PHOTOG LAURE Feedback Feedback Comments • I have just gone through the gallery …" at bounding box center [1085, 294] width 760 height 822
click at [352, 782] on icon at bounding box center [356, 782] width 8 height 8
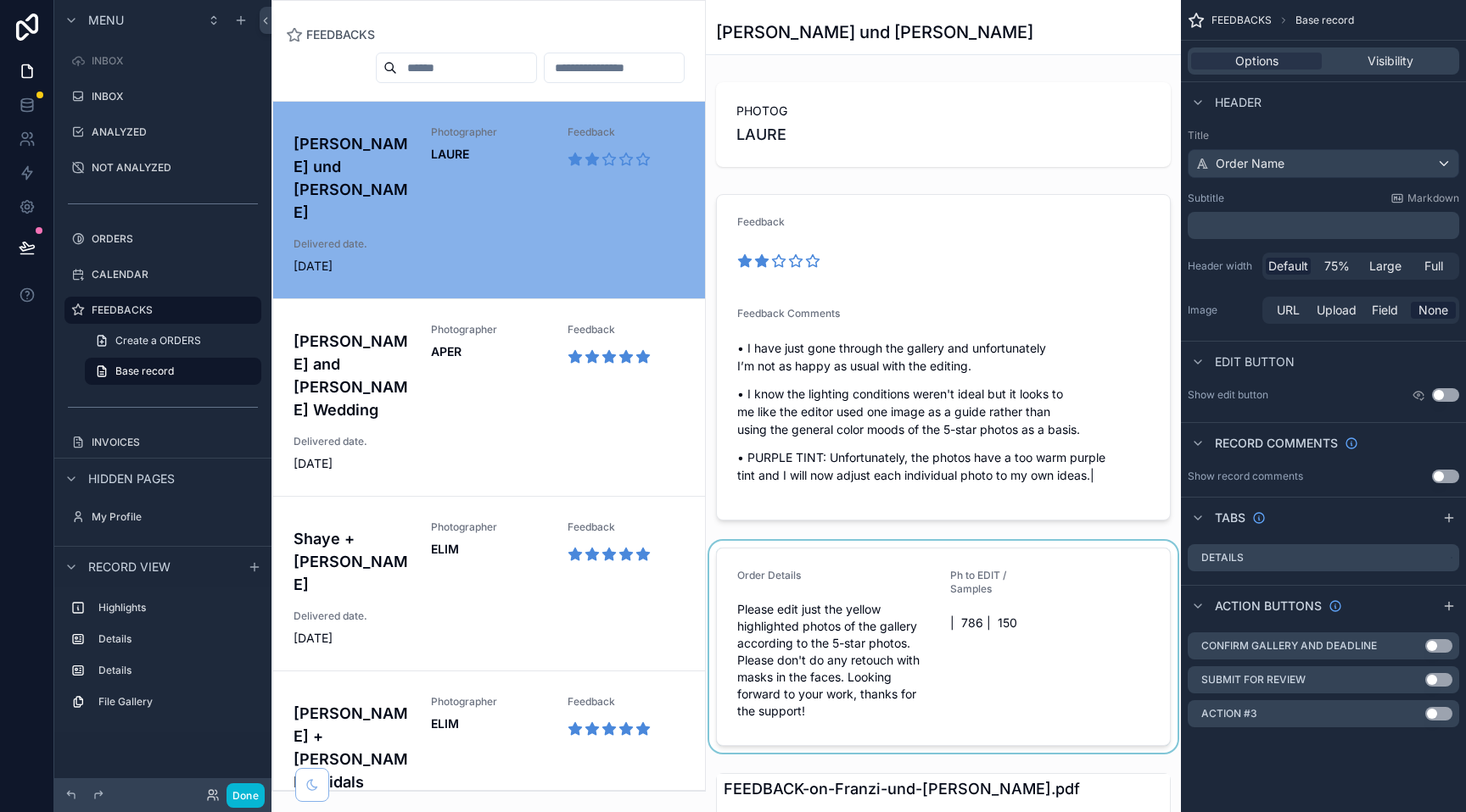
scroll to position [333, 0]
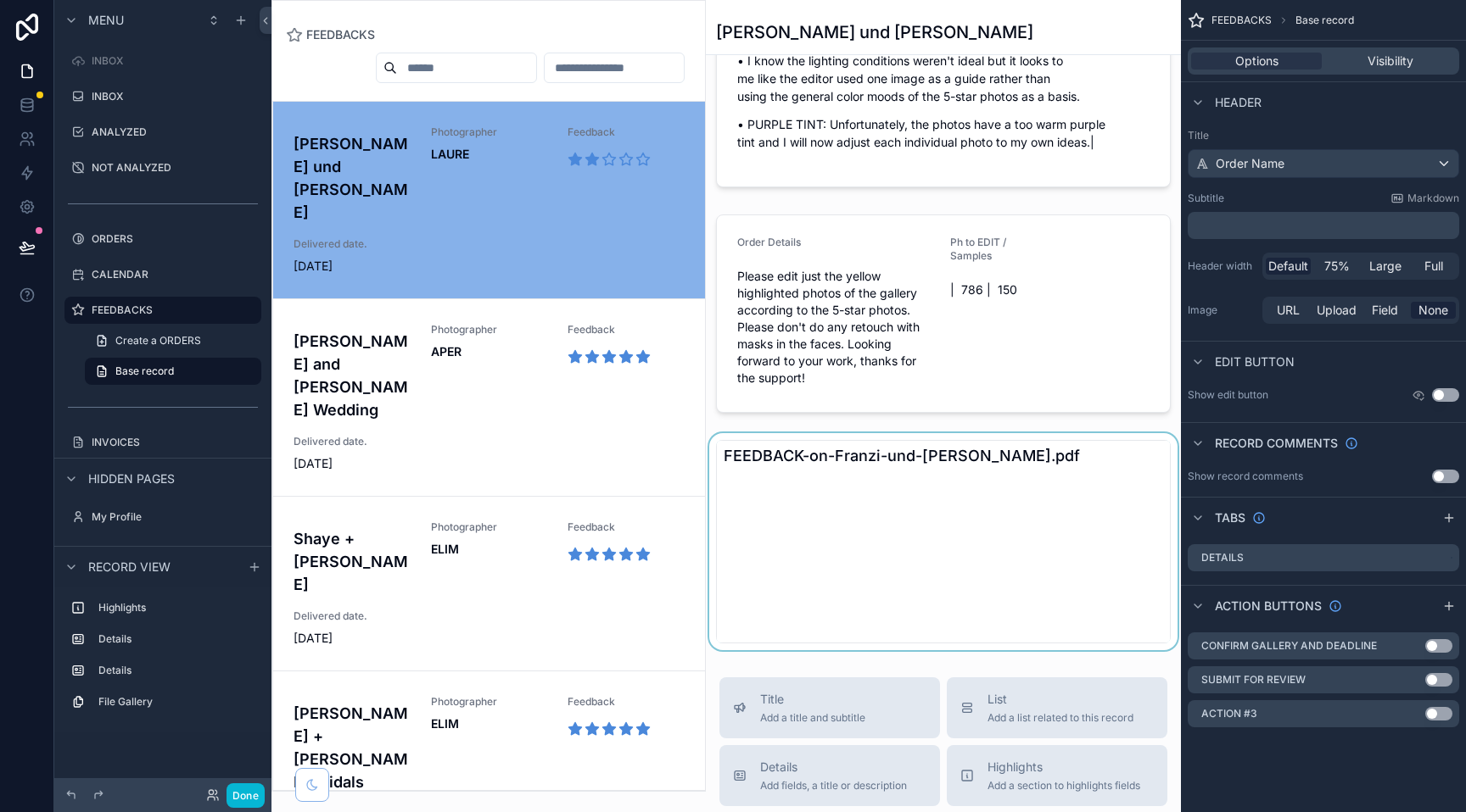
click at [921, 561] on div "scrollable content" at bounding box center [943, 542] width 475 height 217
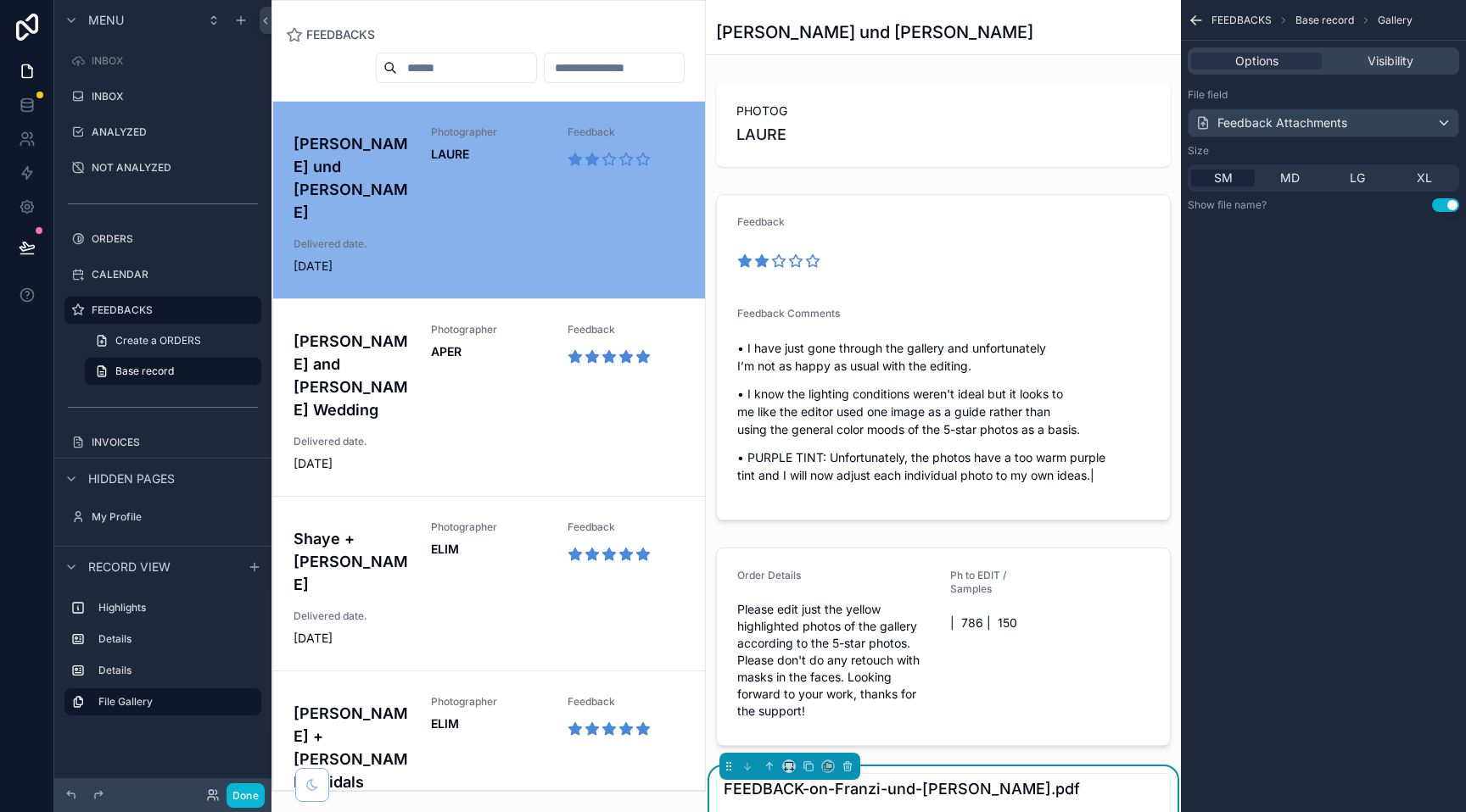
click at [1379, 73] on div "Options Visibility" at bounding box center [1323, 61] width 271 height 27
click at [1379, 60] on span "Visibility" at bounding box center [1390, 61] width 46 height 17
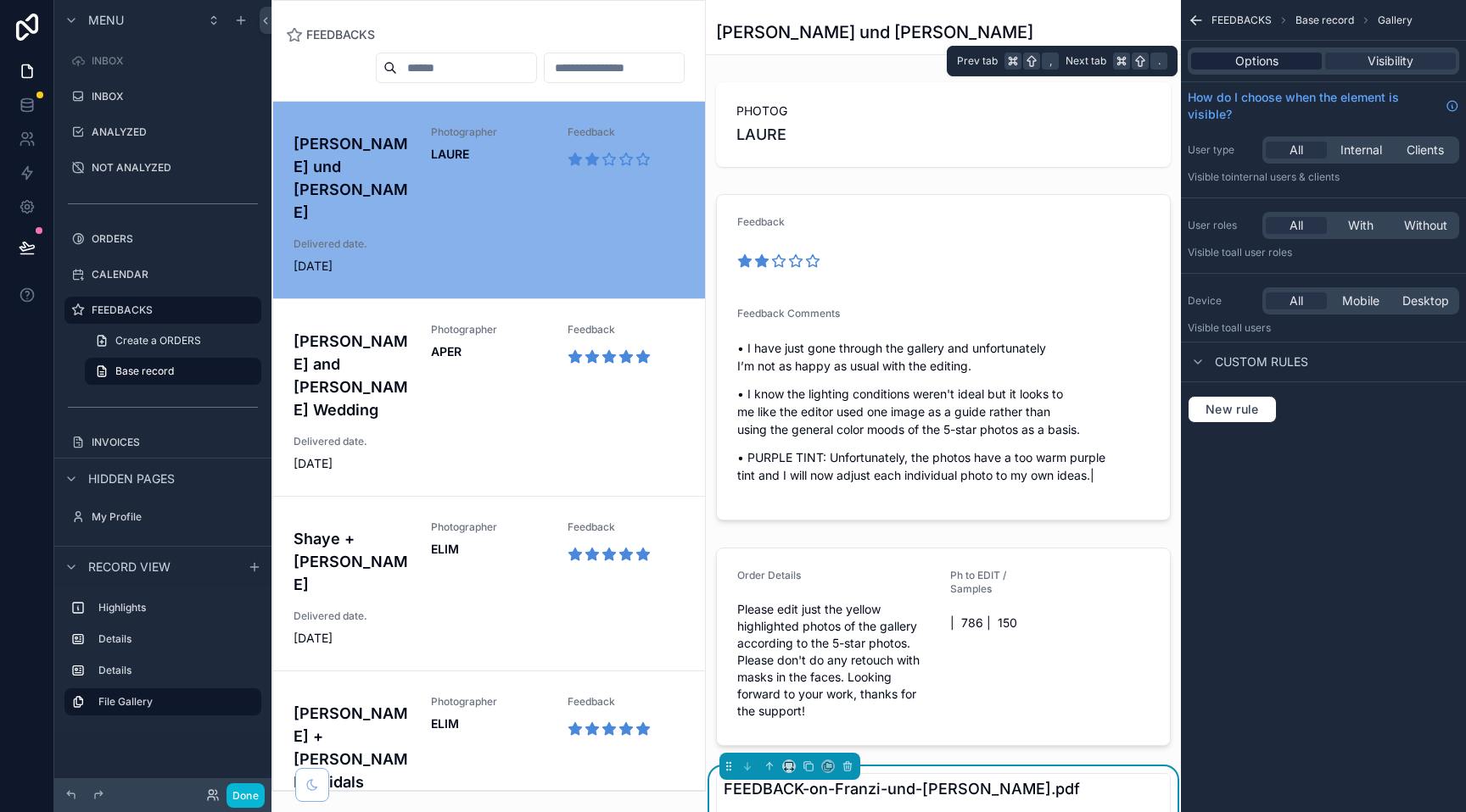
click at [1286, 61] on div "Options" at bounding box center [1256, 61] width 131 height 17
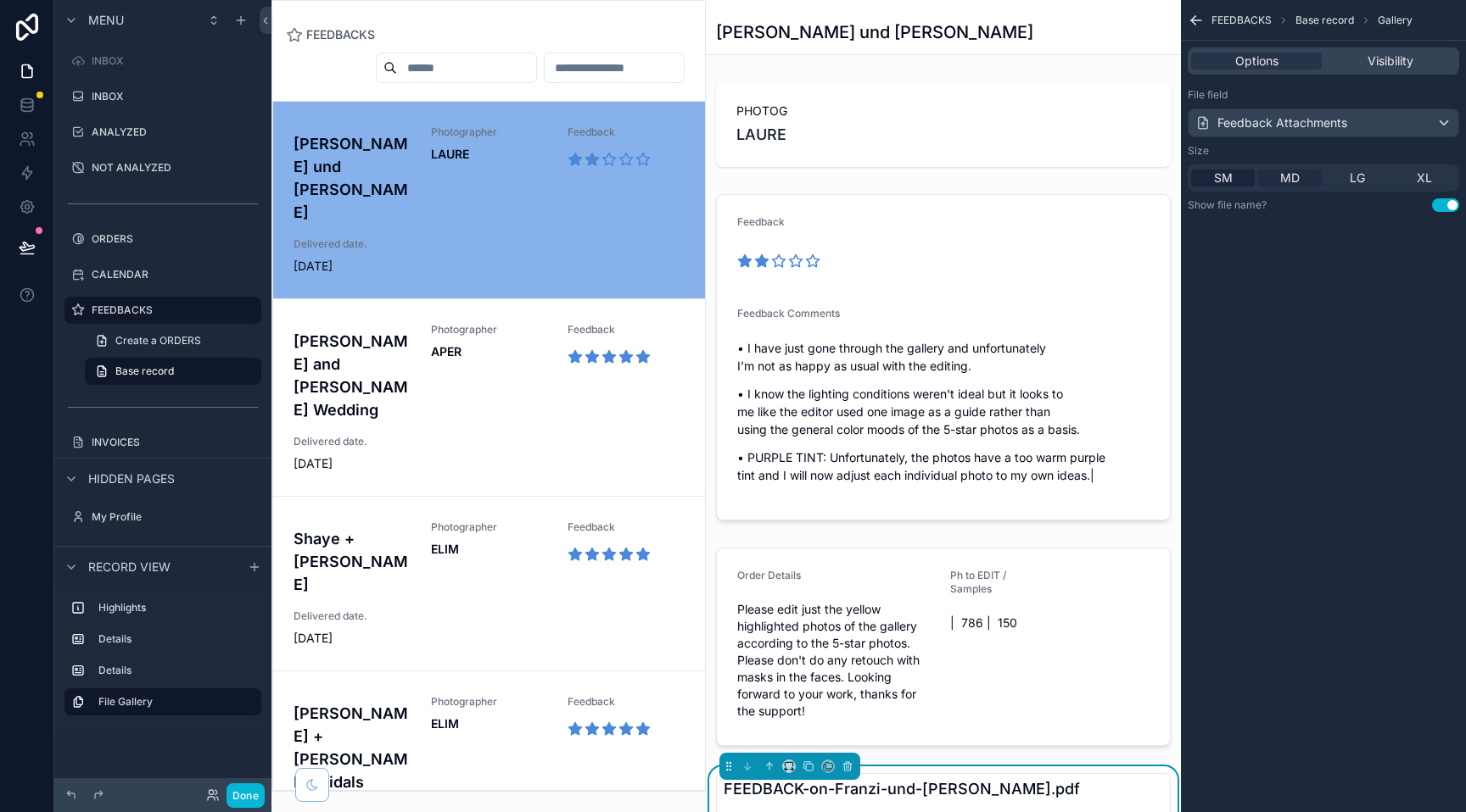
click at [1289, 171] on span "MD" at bounding box center [1290, 177] width 20 height 17
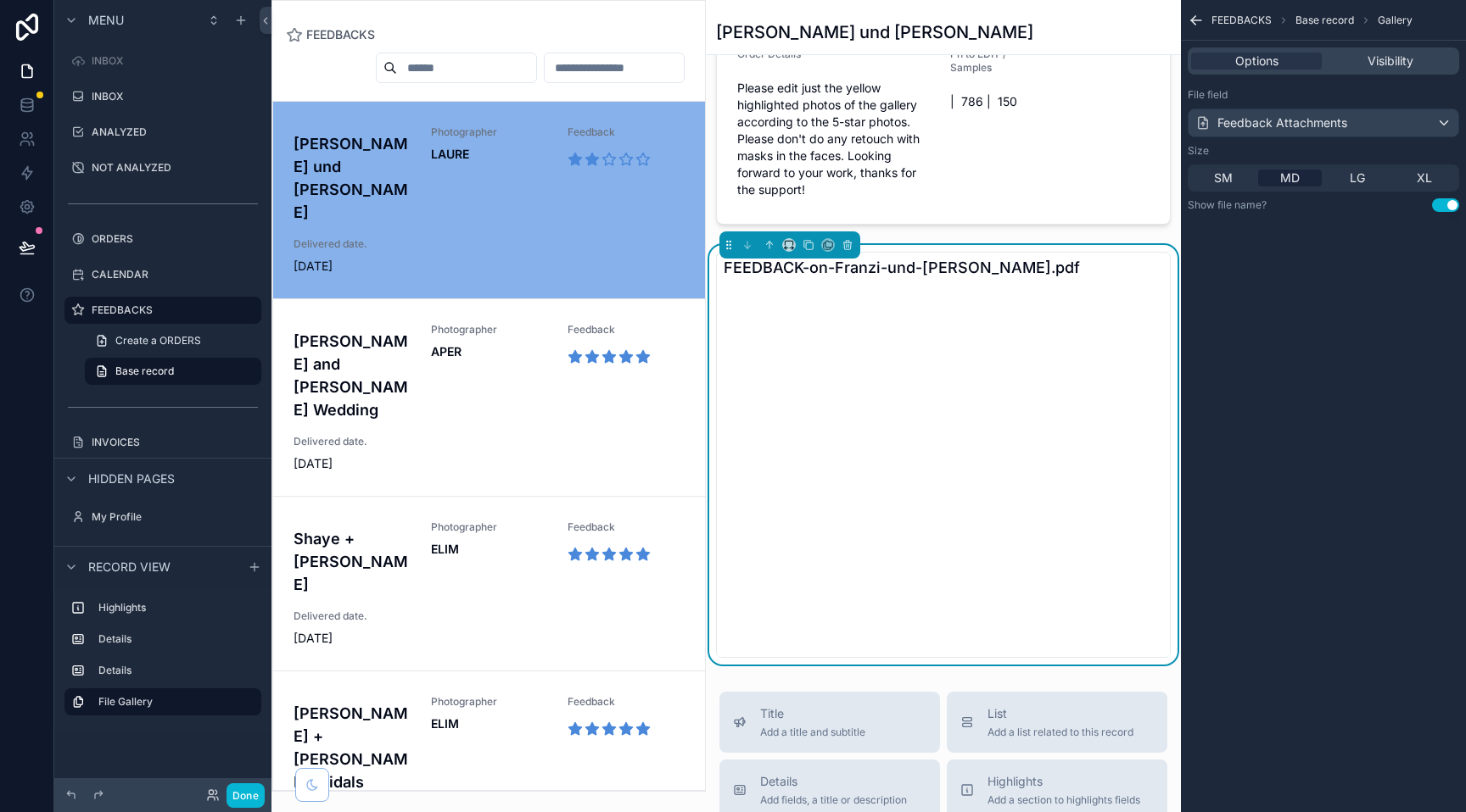
scroll to position [533, 0]
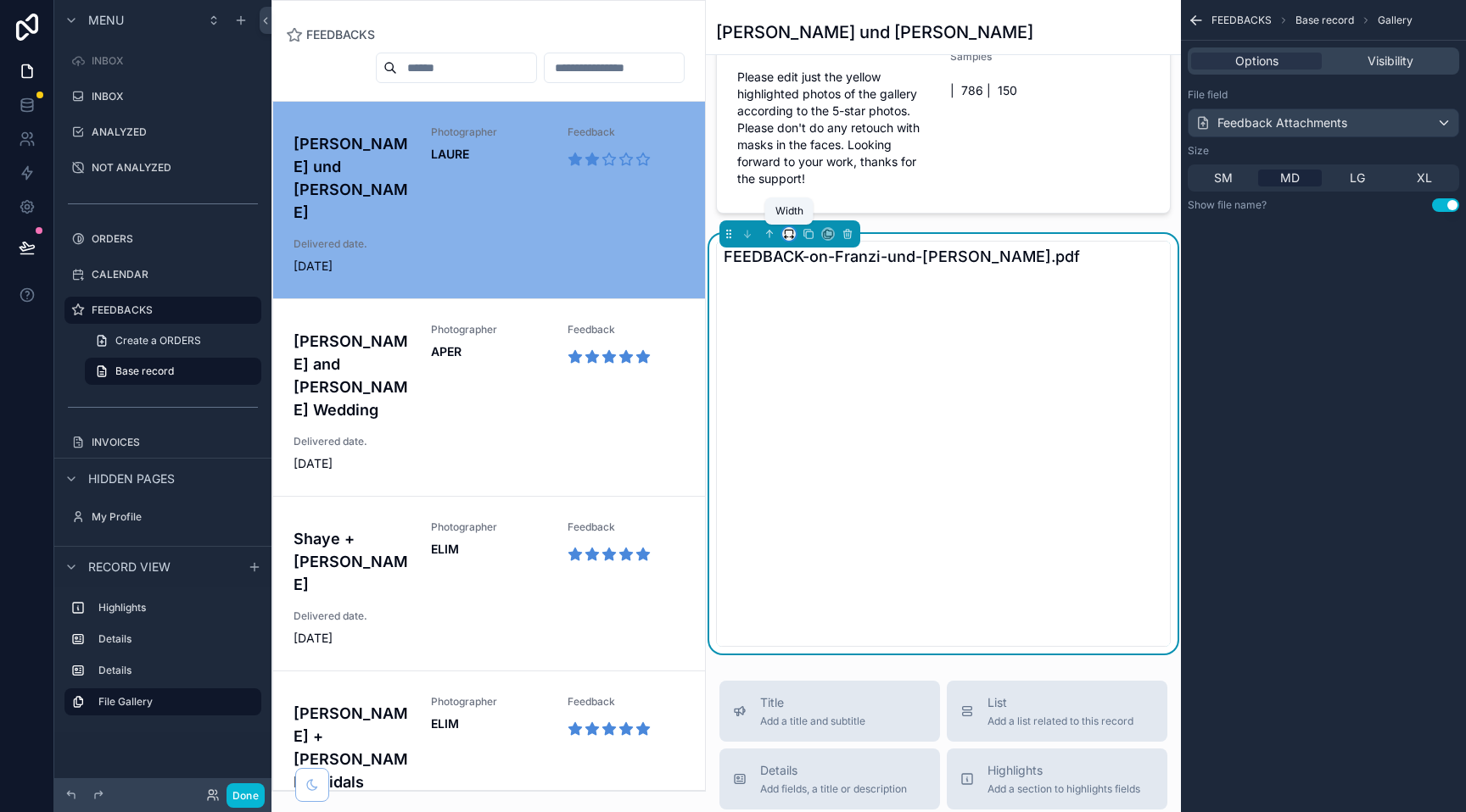
click at [793, 234] on icon "scrollable content" at bounding box center [788, 234] width 12 height 12
click at [819, 419] on span "Full width" at bounding box center [822, 425] width 53 height 21
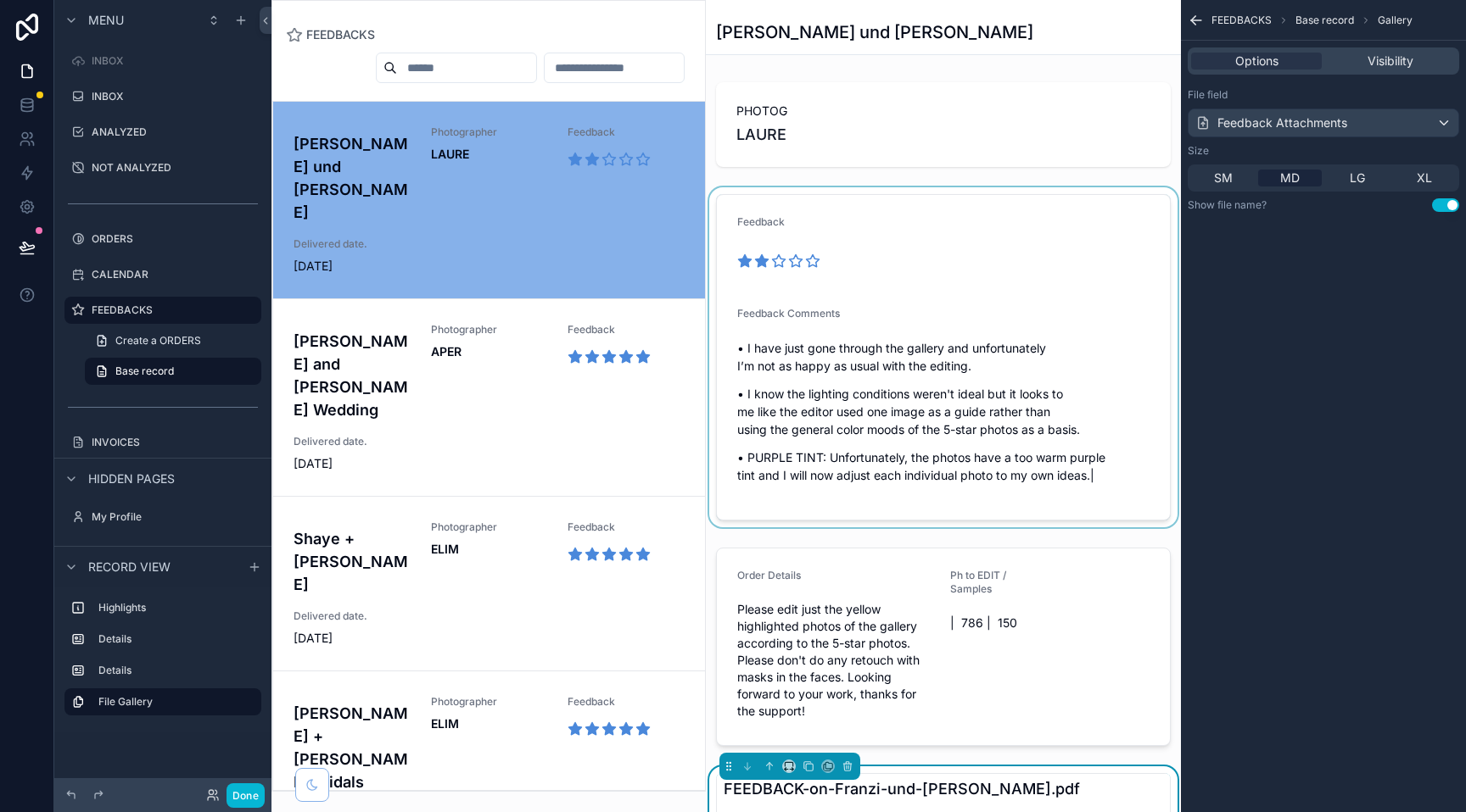
scroll to position [709, 0]
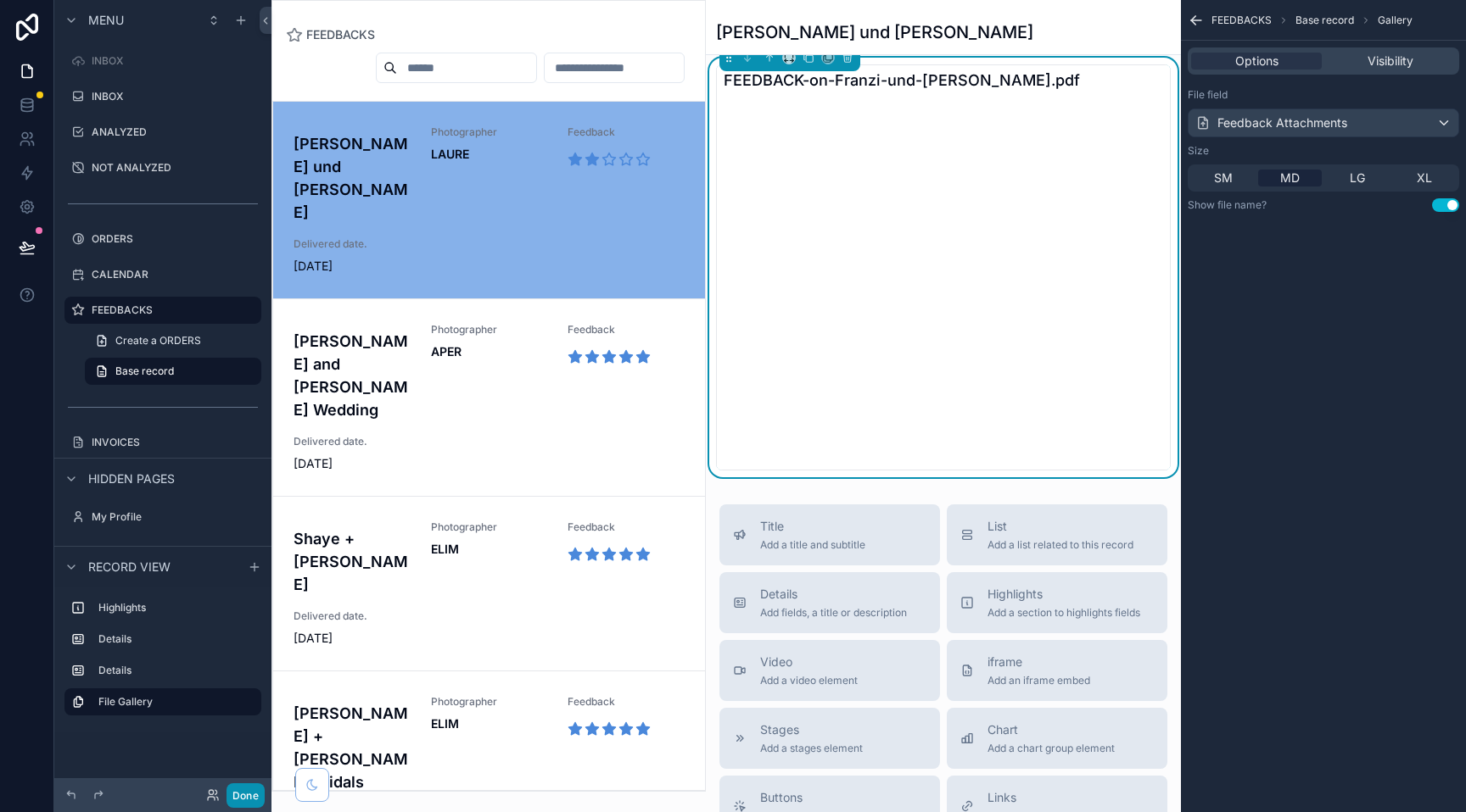
click at [242, 791] on button "Done" at bounding box center [245, 795] width 39 height 24
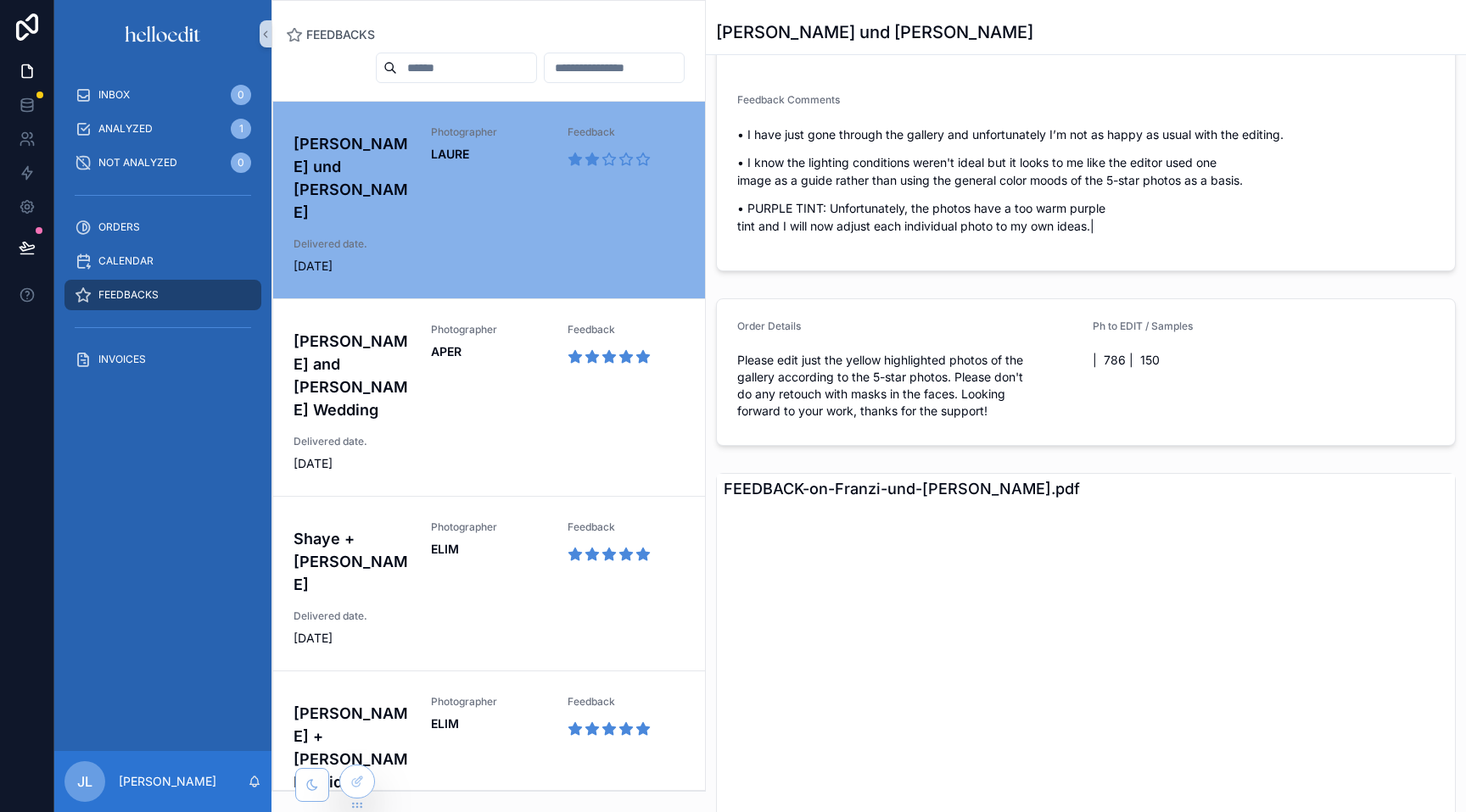
scroll to position [0, 0]
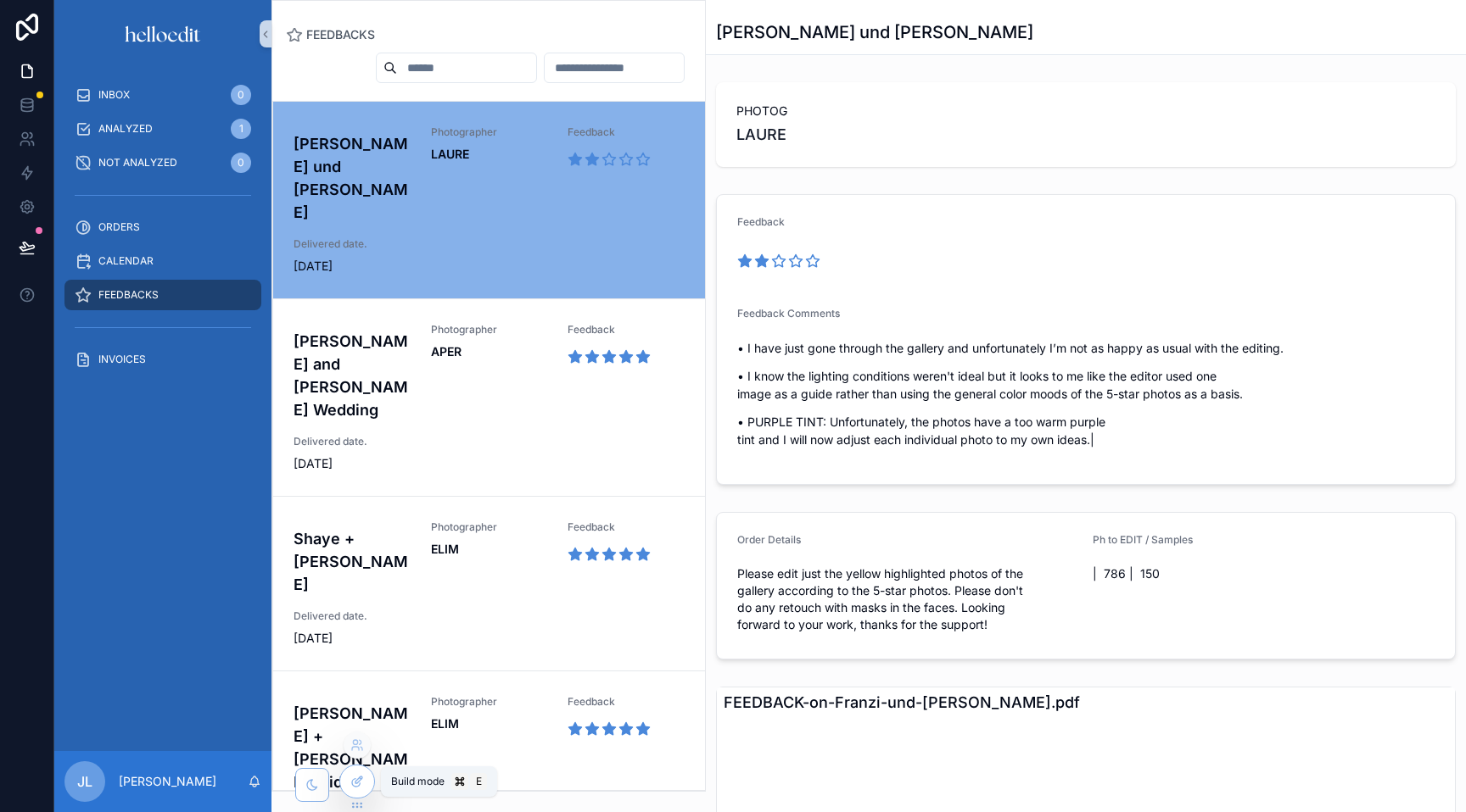
click at [362, 781] on icon at bounding box center [356, 782] width 13 height 13
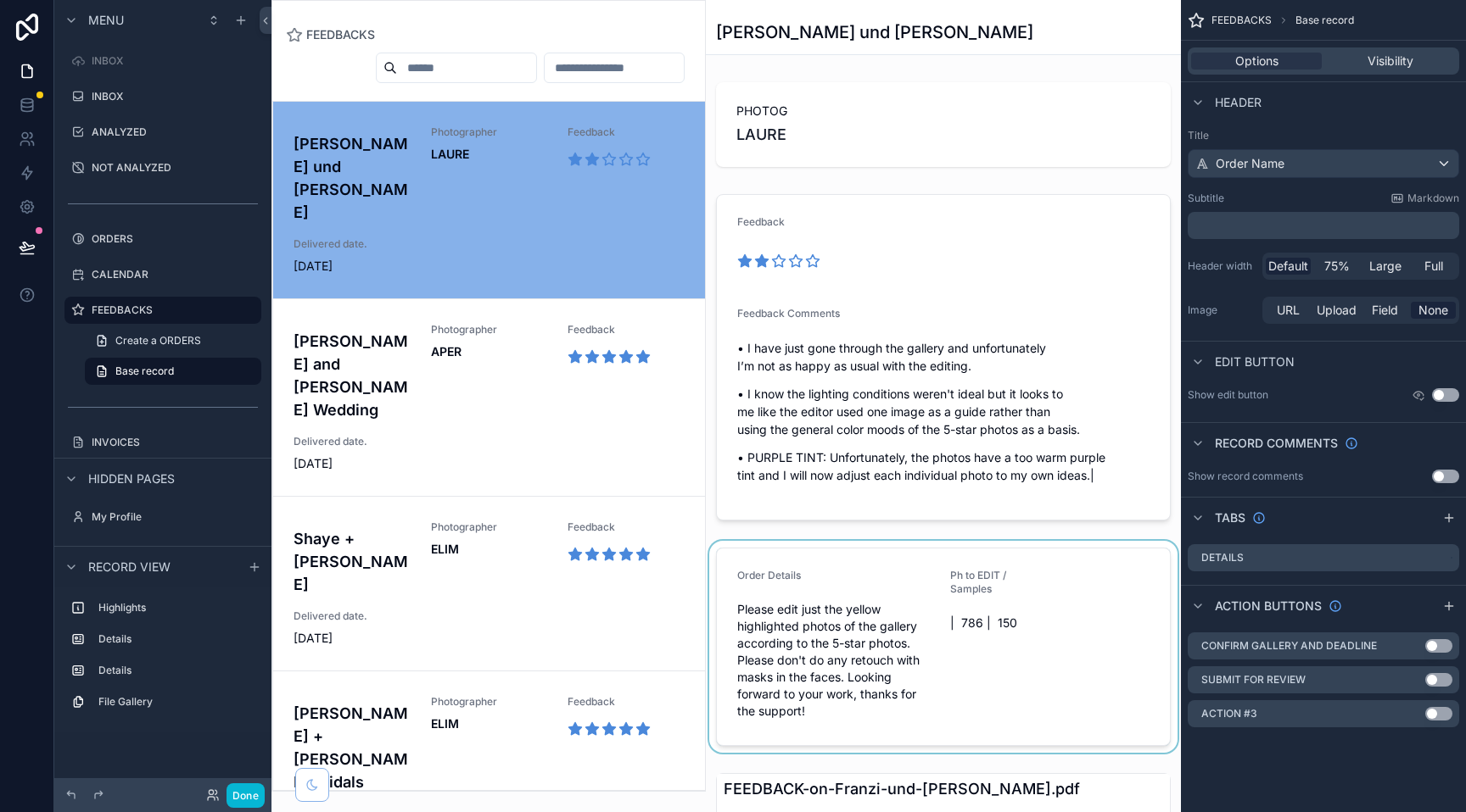
scroll to position [439, 0]
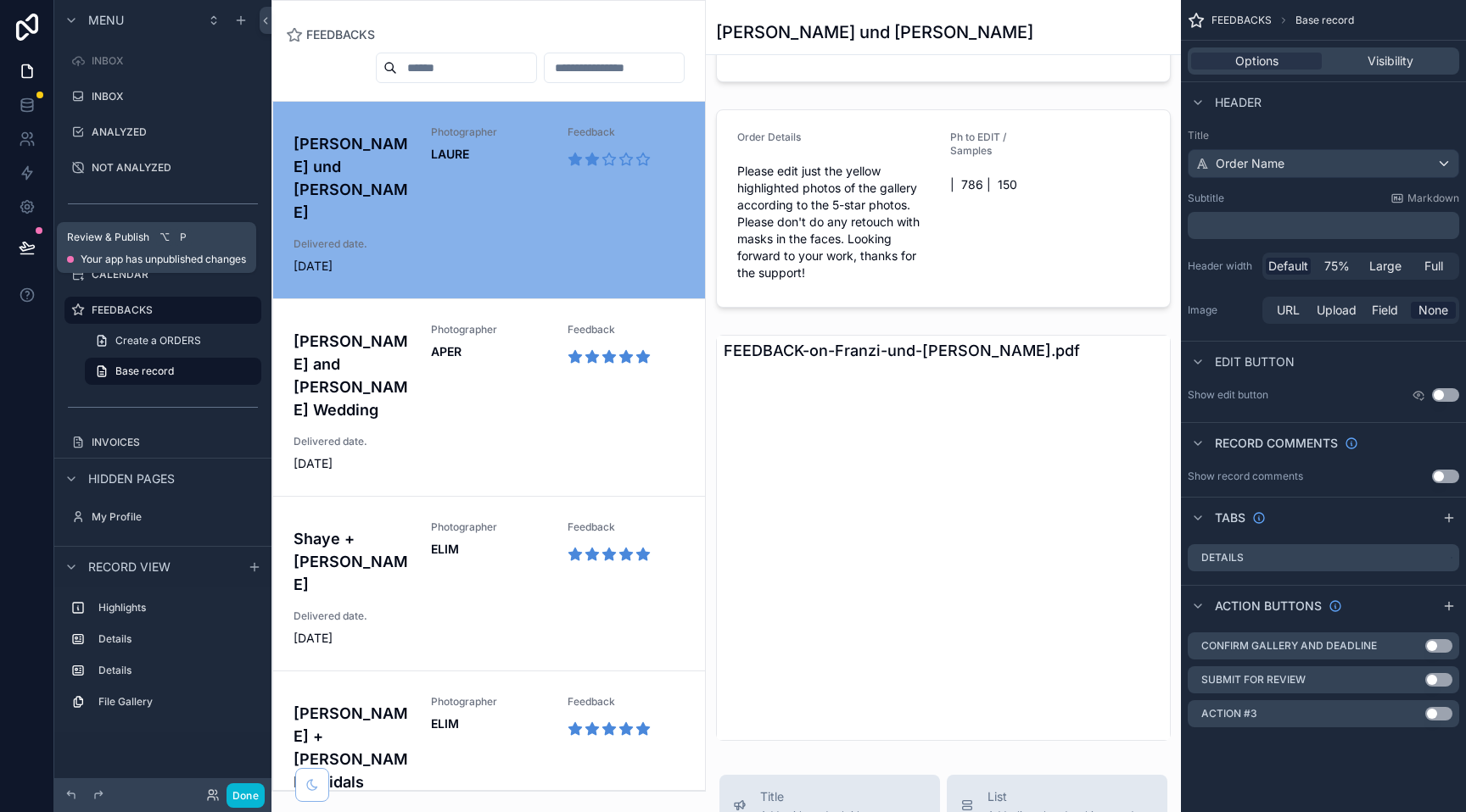
click at [30, 247] on icon at bounding box center [27, 247] width 17 height 17
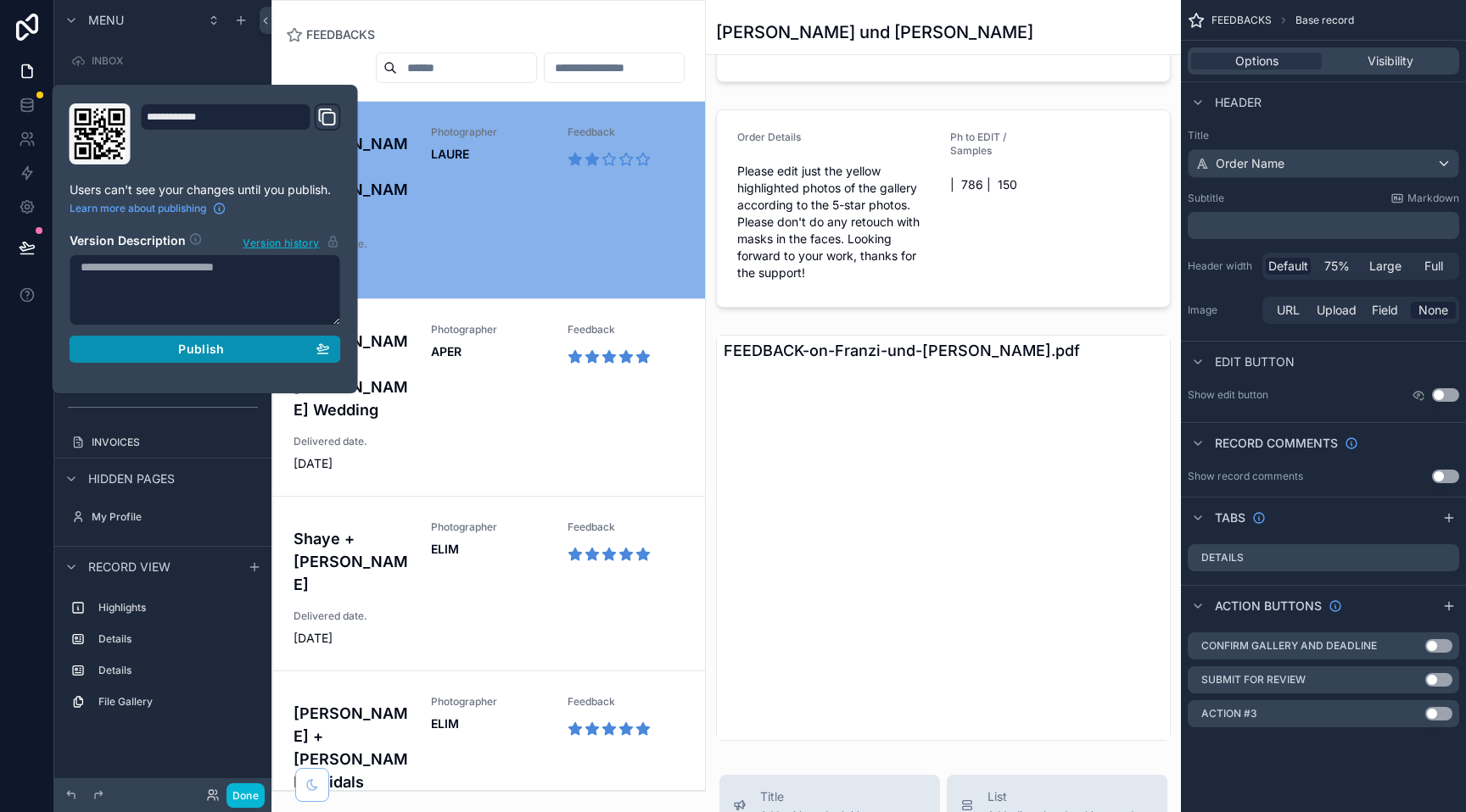
click at [197, 346] on span "Publish" at bounding box center [201, 349] width 46 height 15
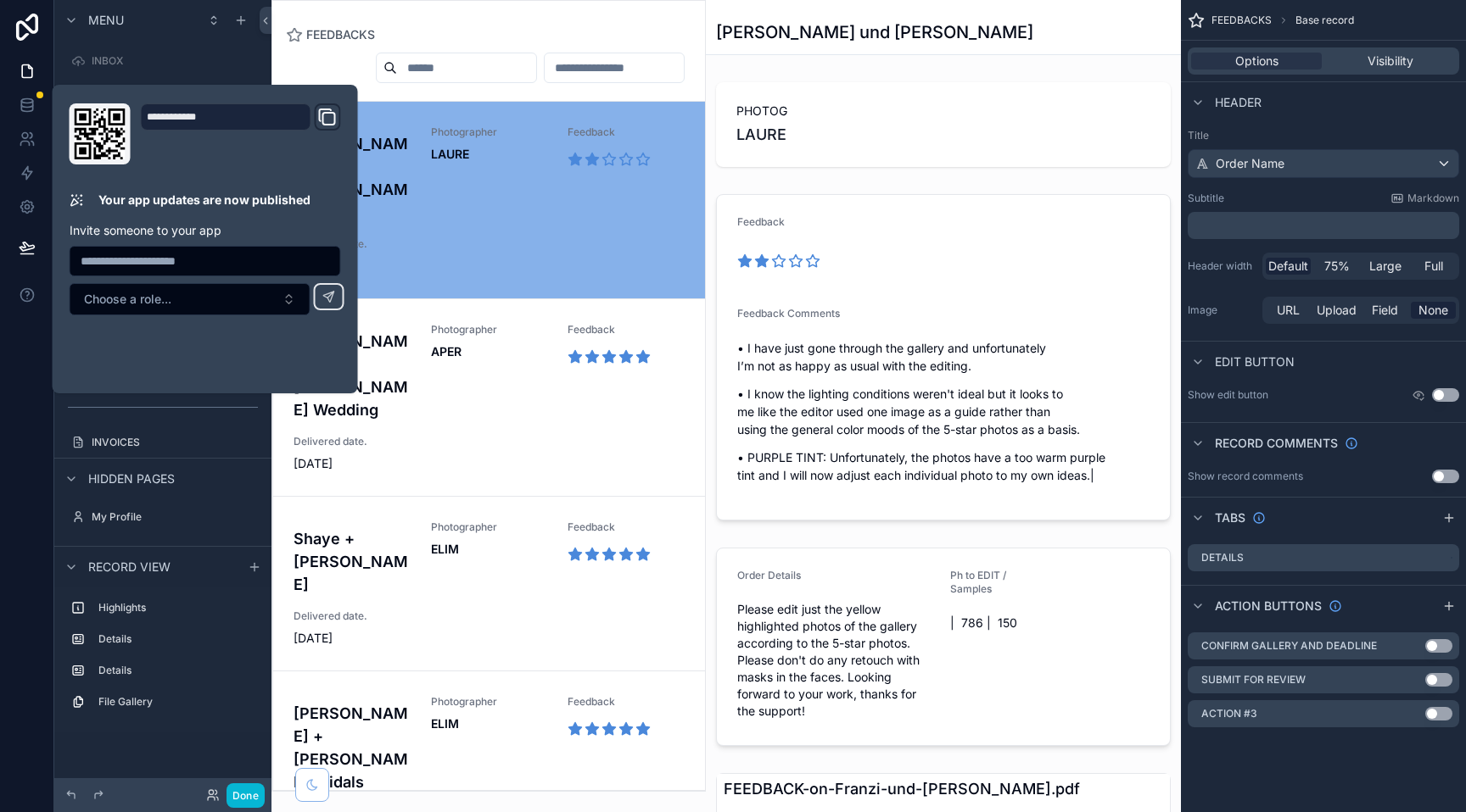
click at [422, 333] on div "scrollable content" at bounding box center [488, 396] width 433 height 791
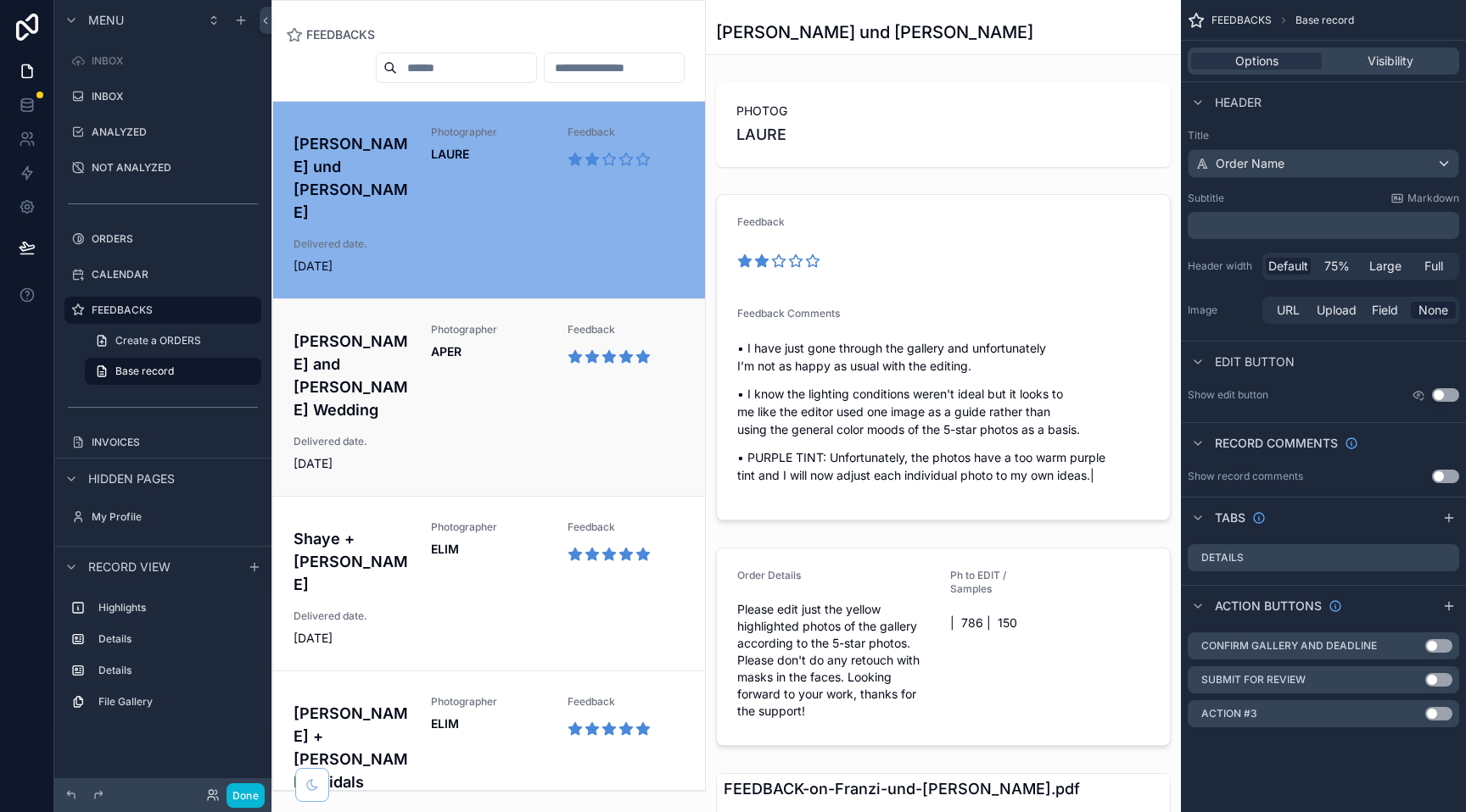
click at [472, 323] on div "Photographer APER" at bounding box center [489, 372] width 117 height 98
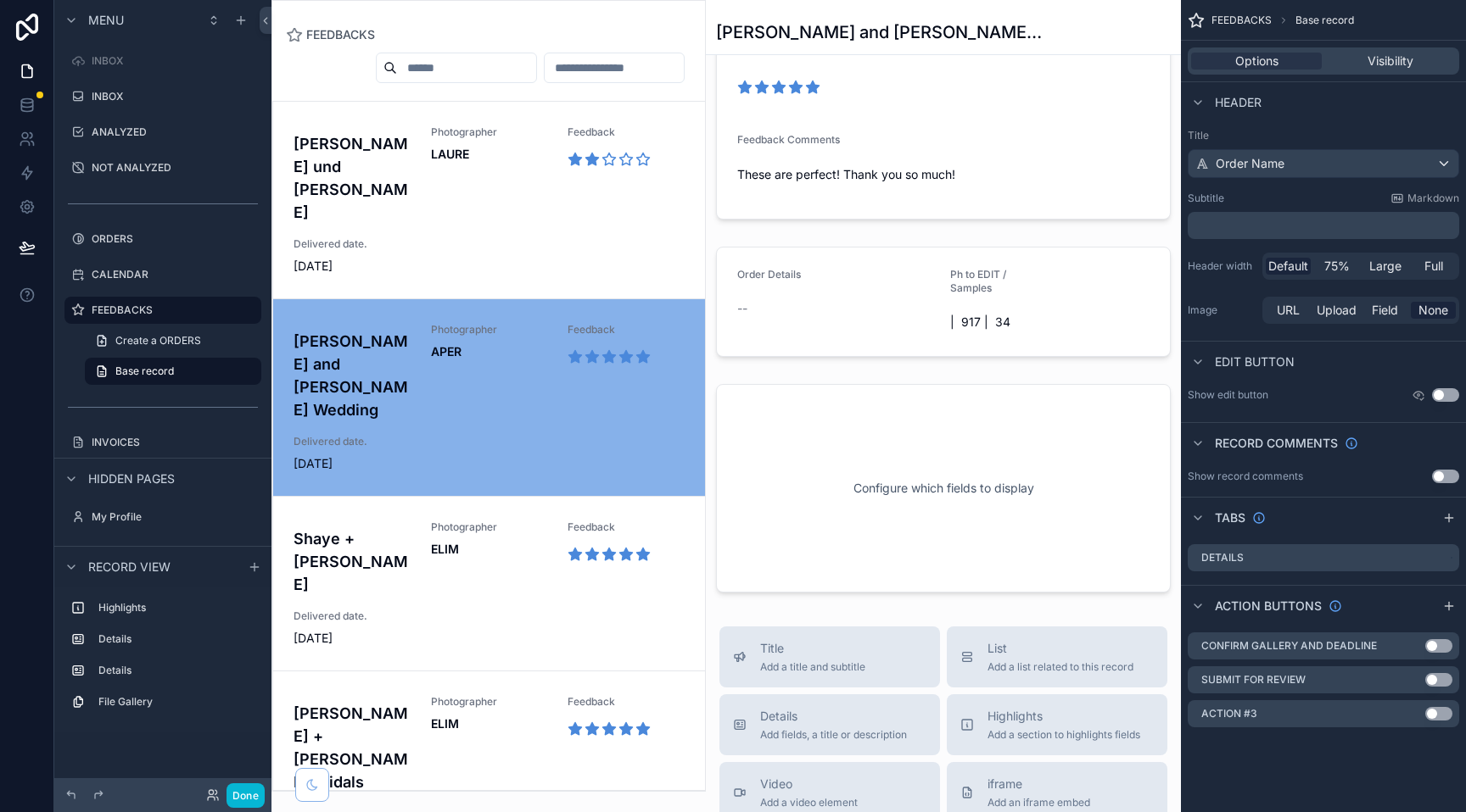
scroll to position [22, 0]
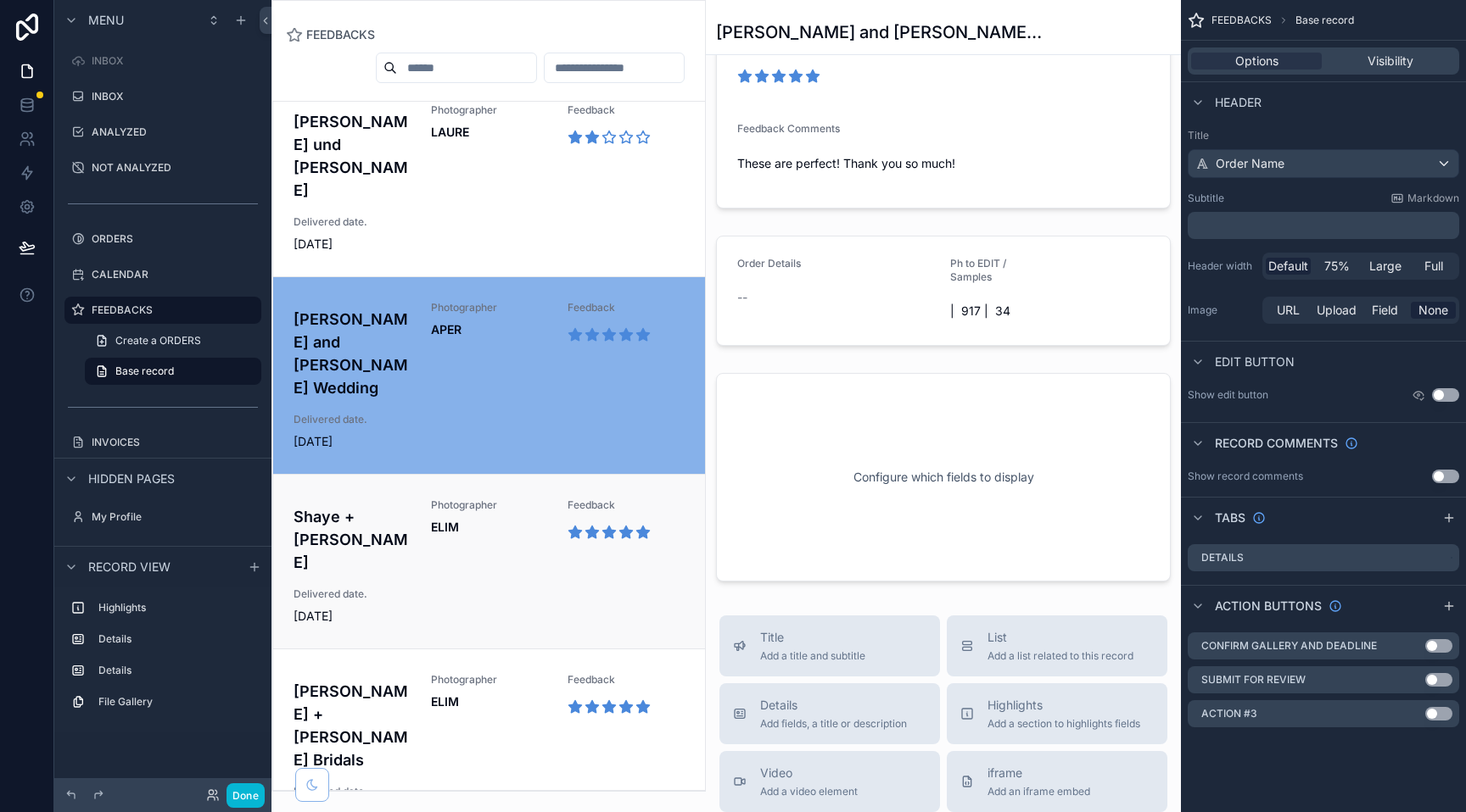
click at [532, 519] on span "ELIM" at bounding box center [489, 527] width 117 height 17
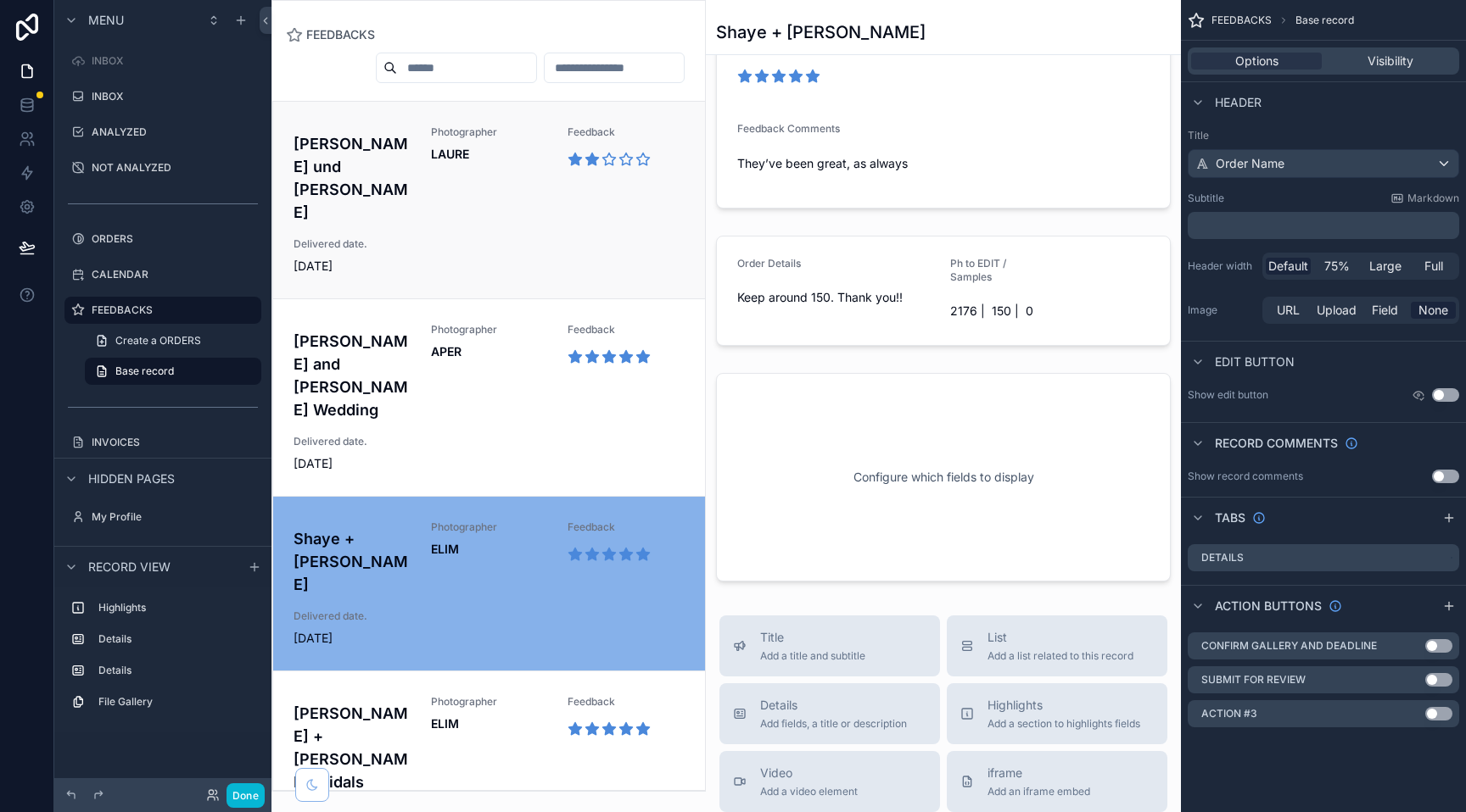
click at [488, 146] on span "LAURE" at bounding box center [489, 154] width 117 height 17
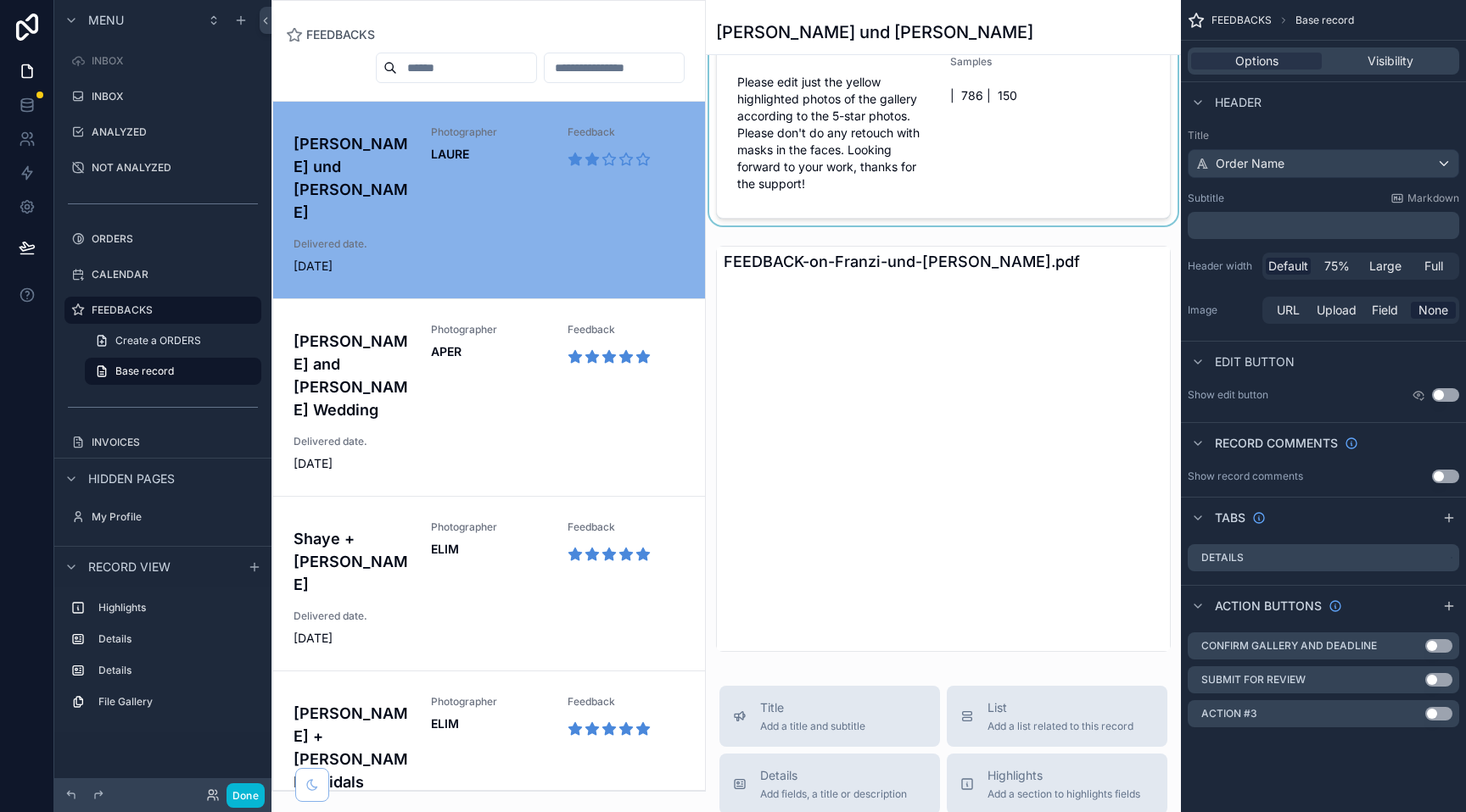
scroll to position [615, 0]
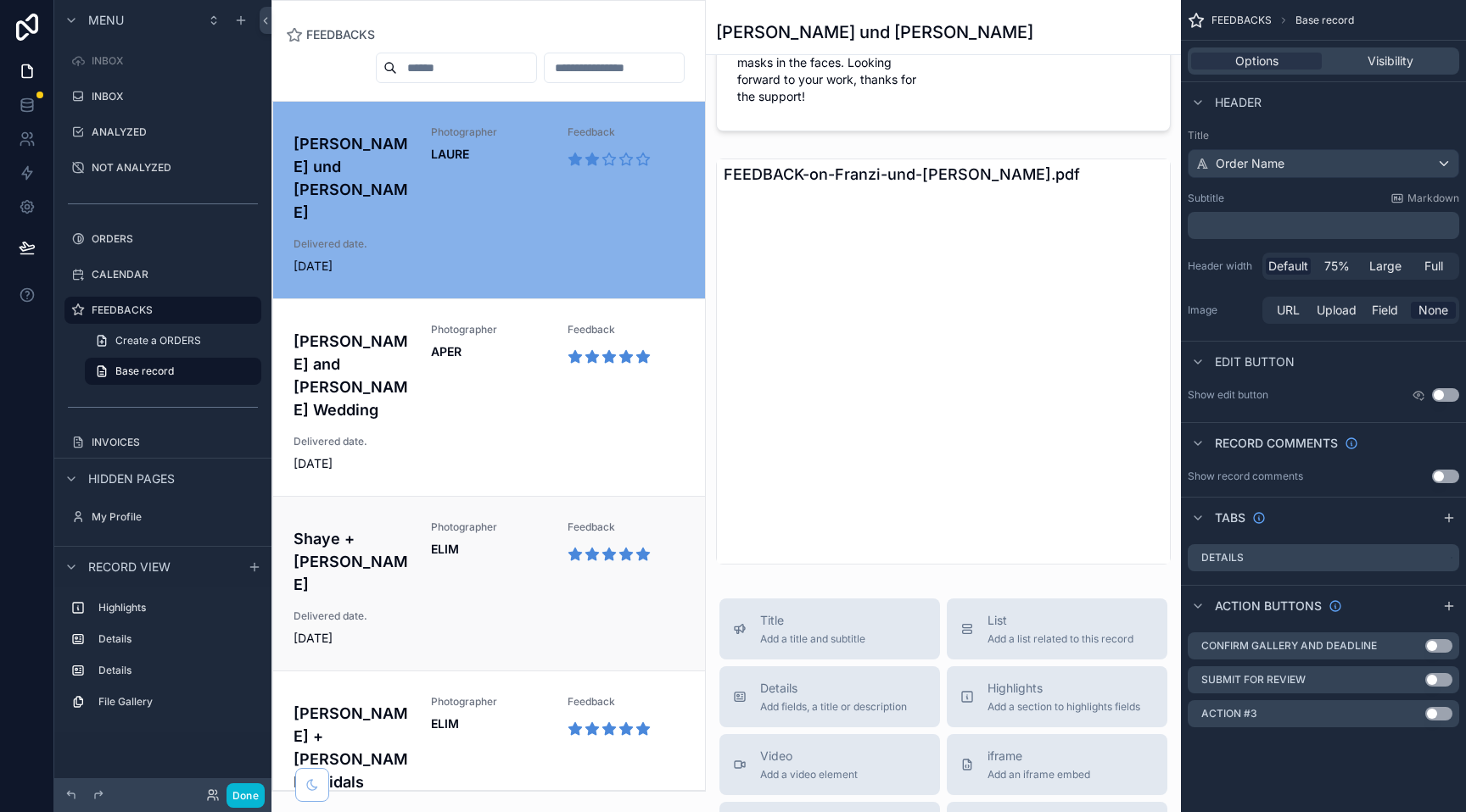
click at [461, 541] on span "ELIM" at bounding box center [489, 549] width 117 height 17
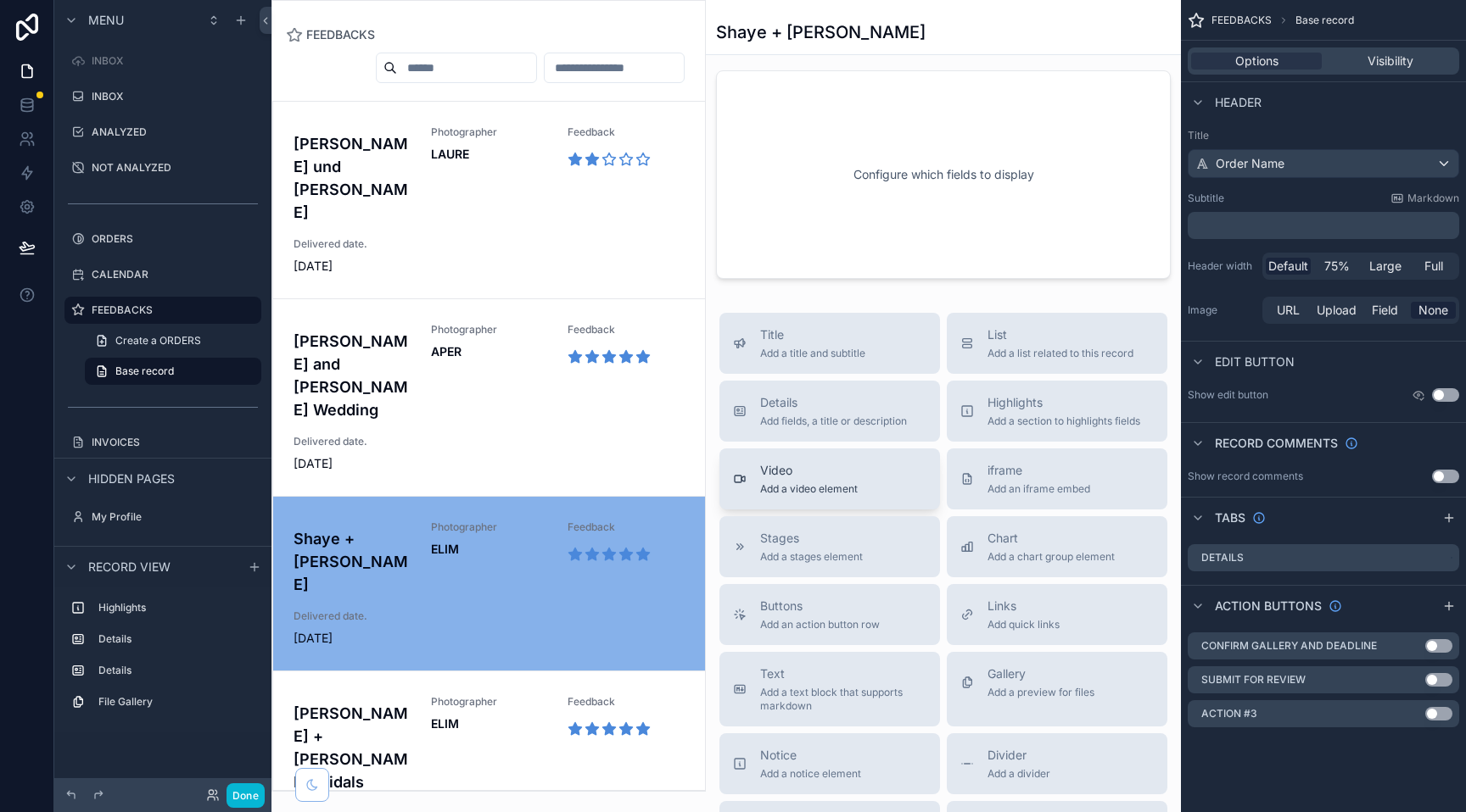
scroll to position [755, 0]
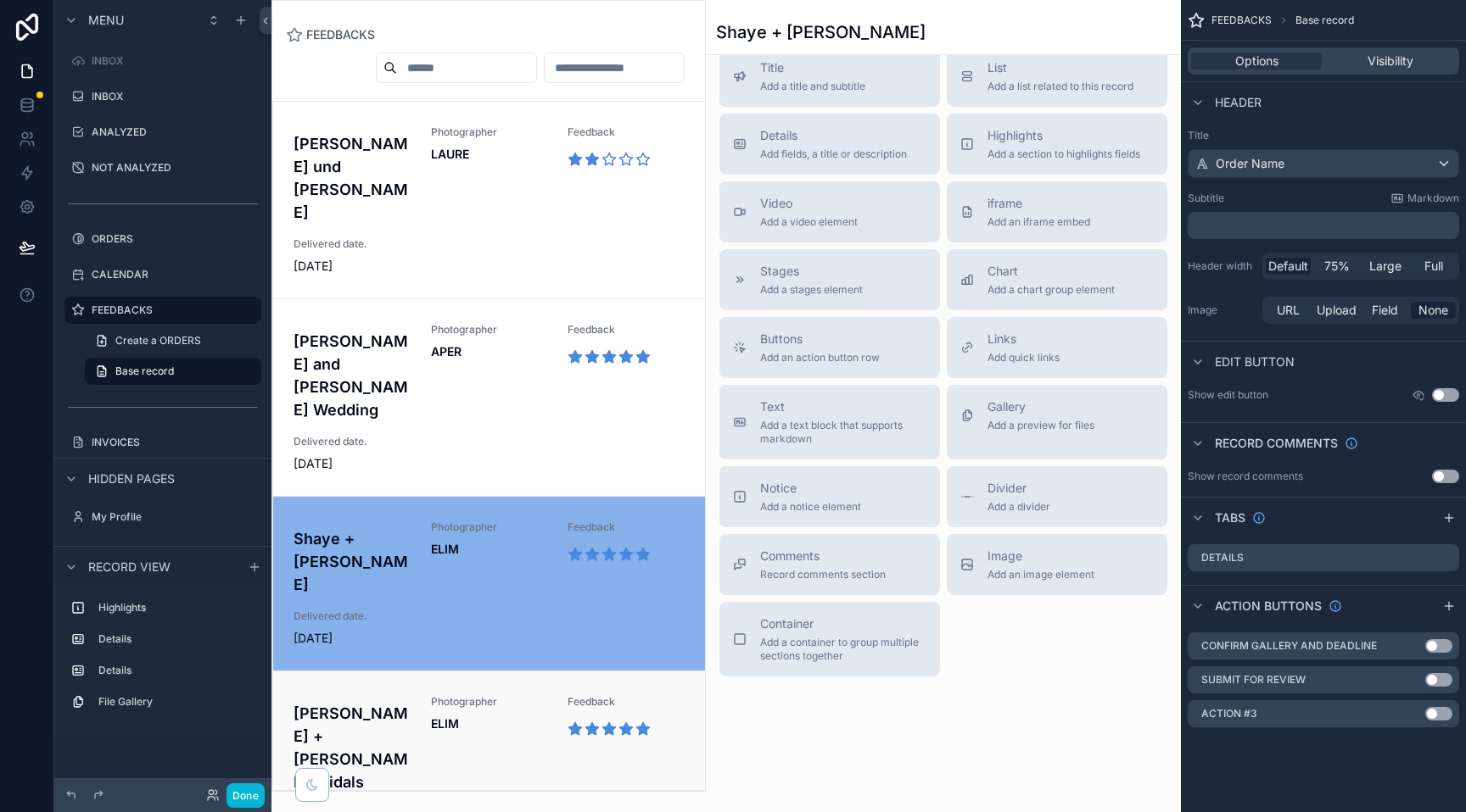
click at [587, 715] on div "scrollable content" at bounding box center [609, 729] width 83 height 27
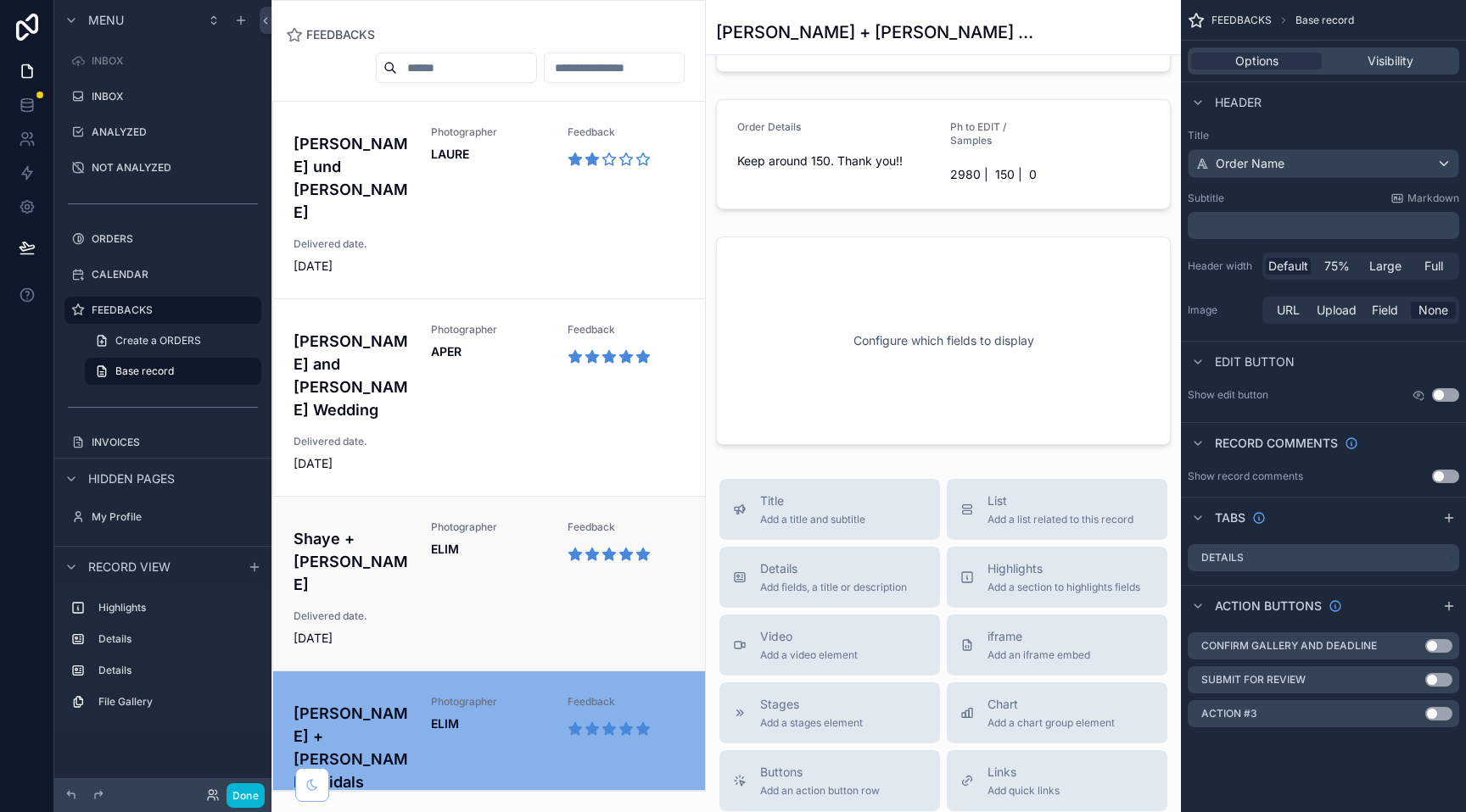
scroll to position [755, 0]
